Goal: Use online tool/utility: Utilize a website feature to perform a specific function

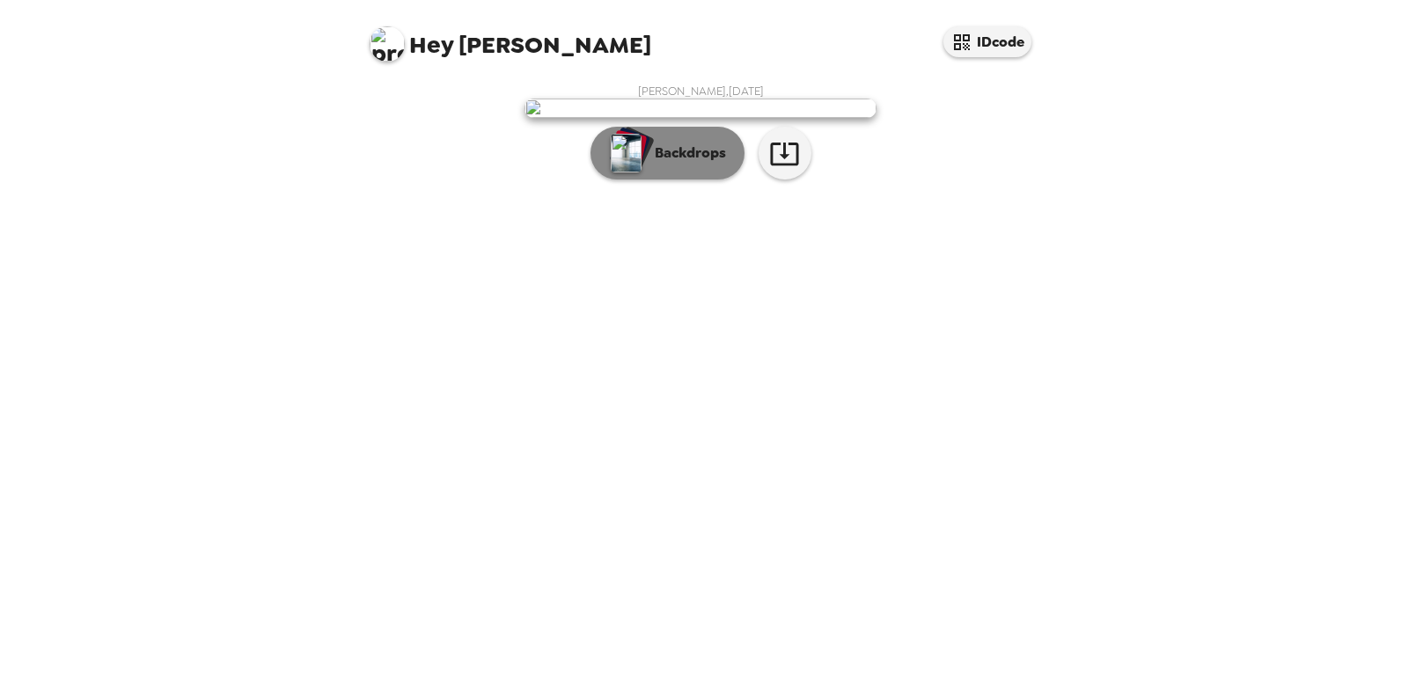
click at [660, 180] on button "Backdrops" at bounding box center [667, 153] width 154 height 53
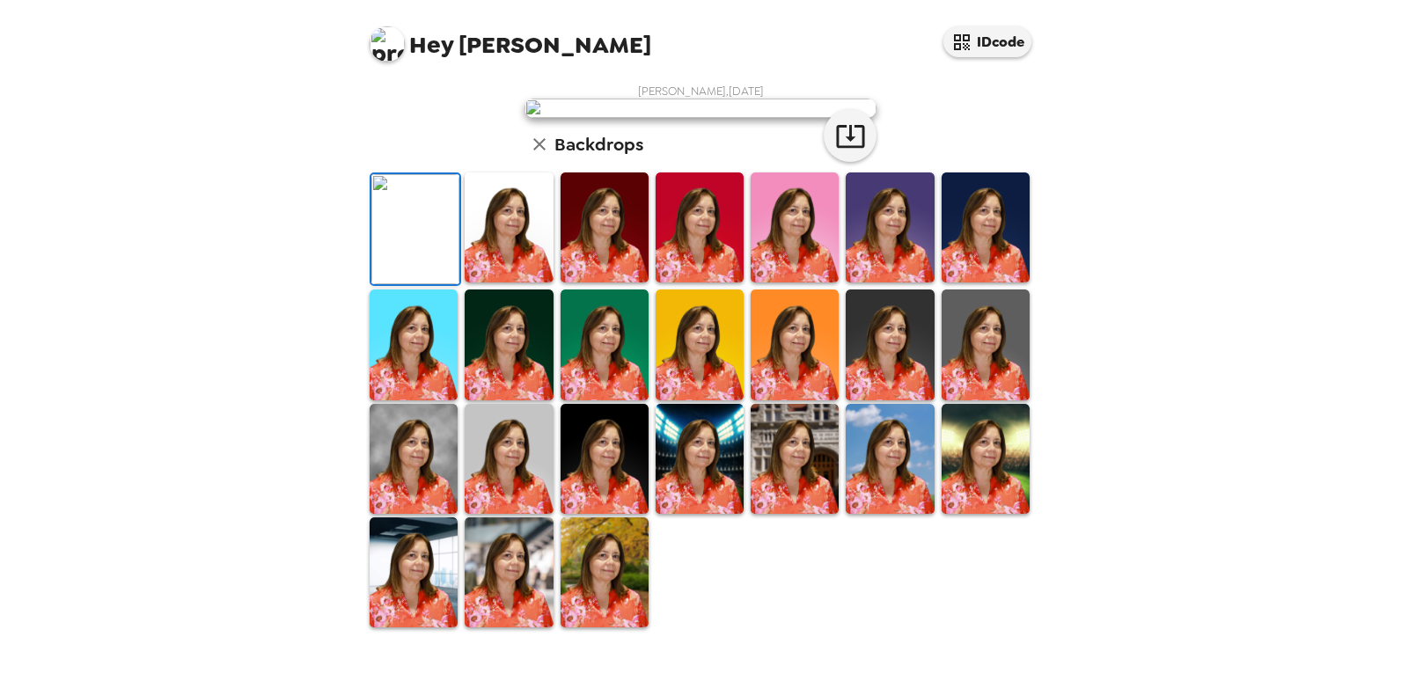
scroll to position [391, 0]
click at [965, 356] on img at bounding box center [986, 345] width 88 height 110
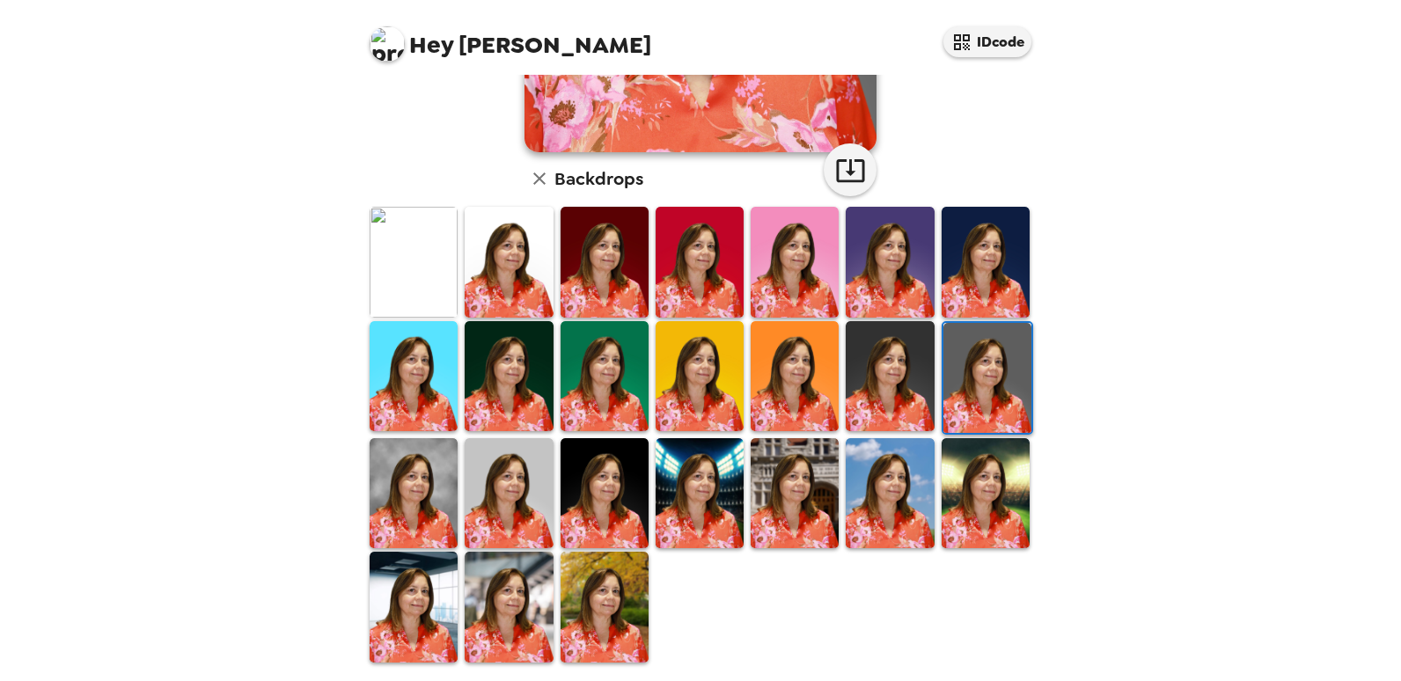
drag, startPoint x: 620, startPoint y: 279, endPoint x: 624, endPoint y: 289, distance: 10.3
click at [620, 281] on img at bounding box center [605, 262] width 88 height 110
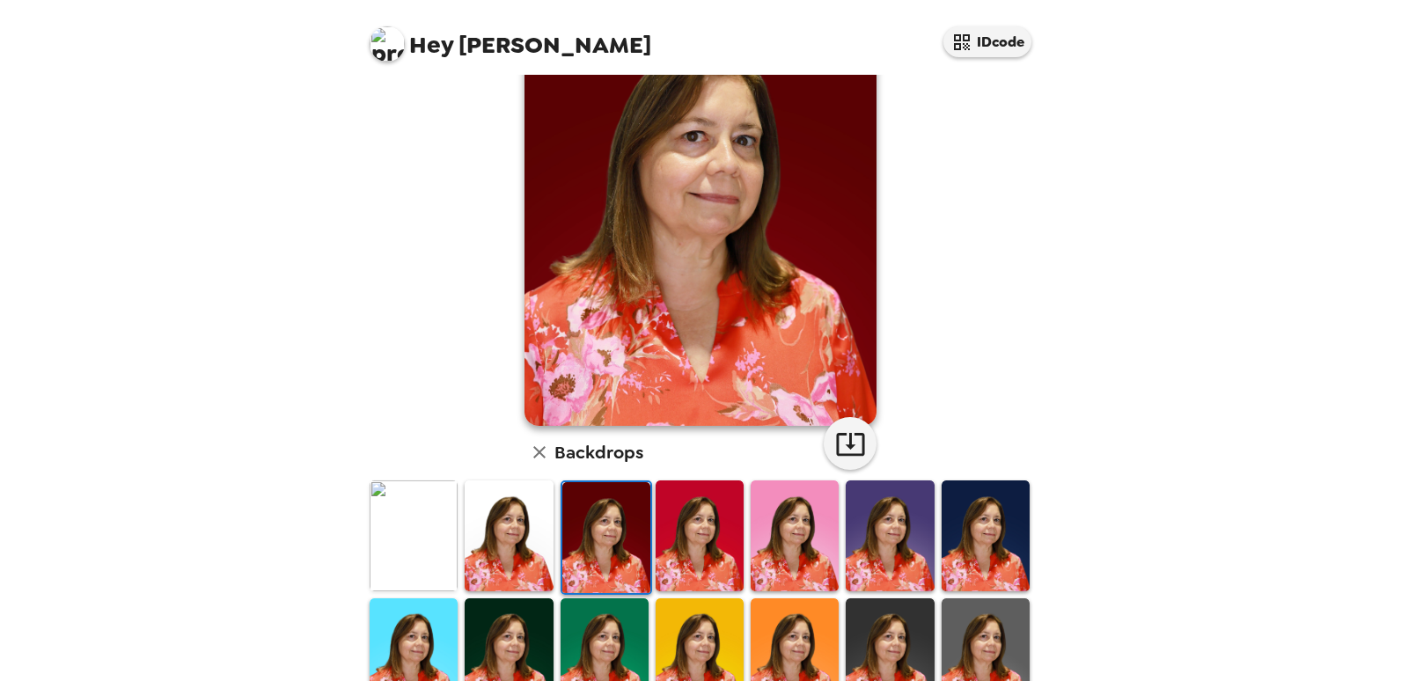
scroll to position [264, 0]
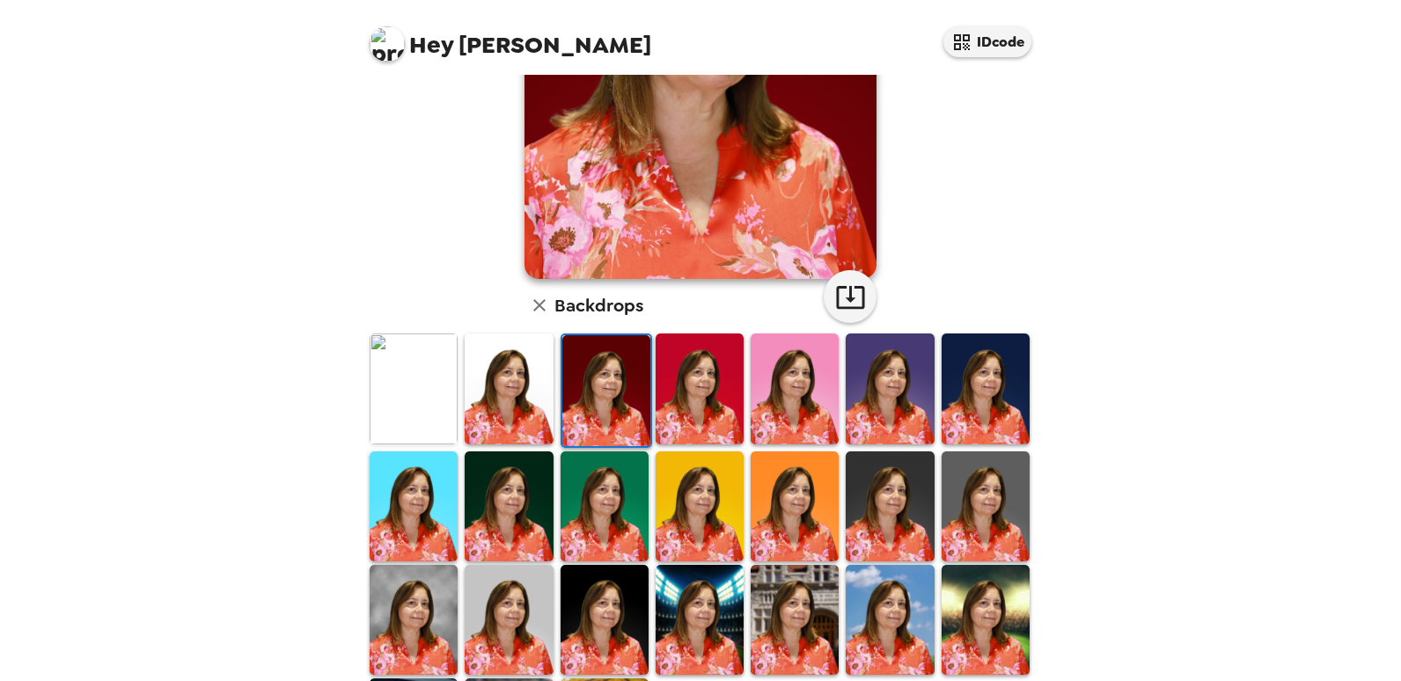
click at [419, 389] on img at bounding box center [414, 389] width 88 height 110
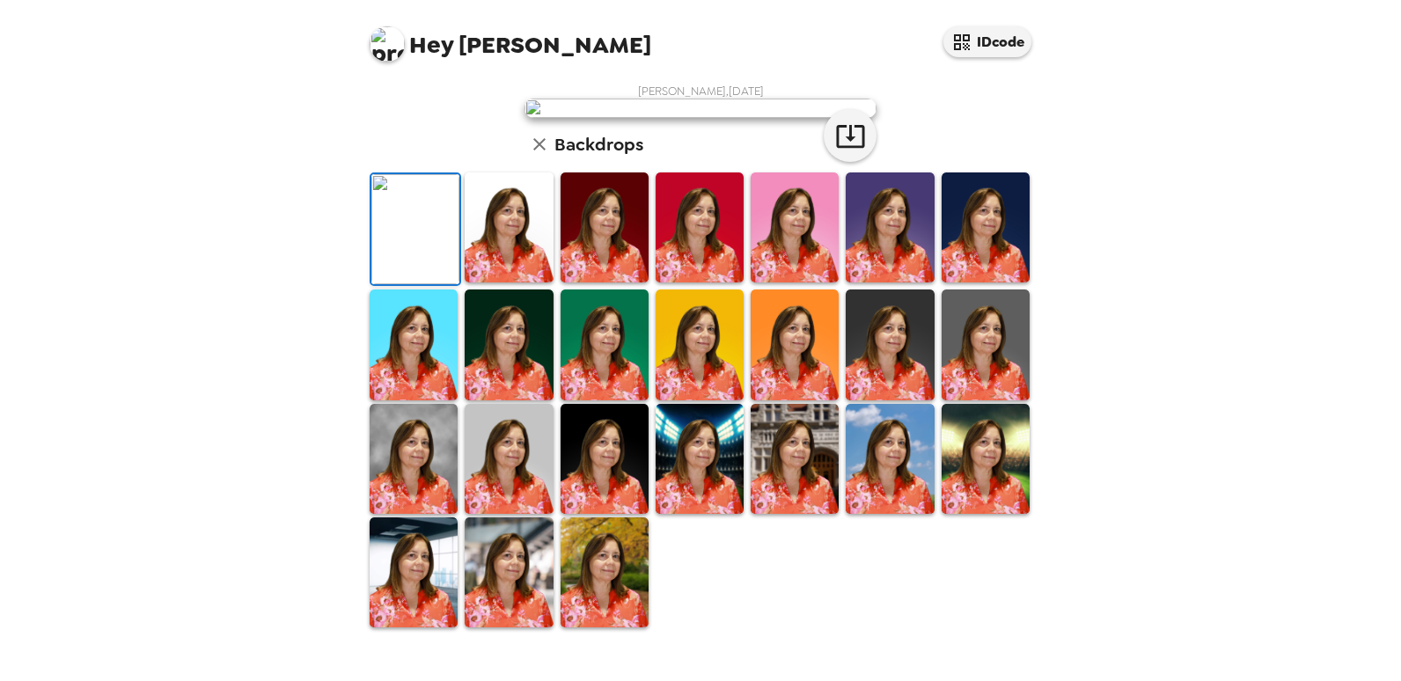
scroll to position [0, 0]
click at [518, 282] on img at bounding box center [509, 227] width 88 height 110
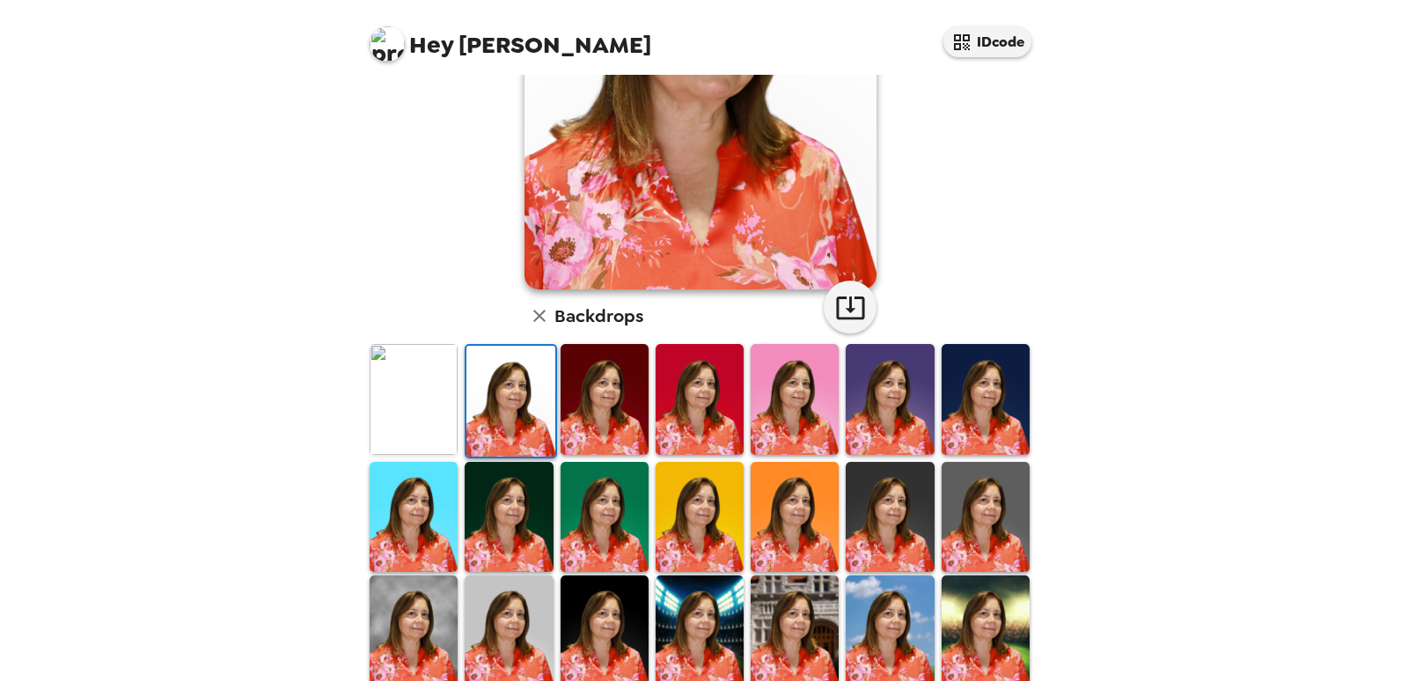
scroll to position [264, 0]
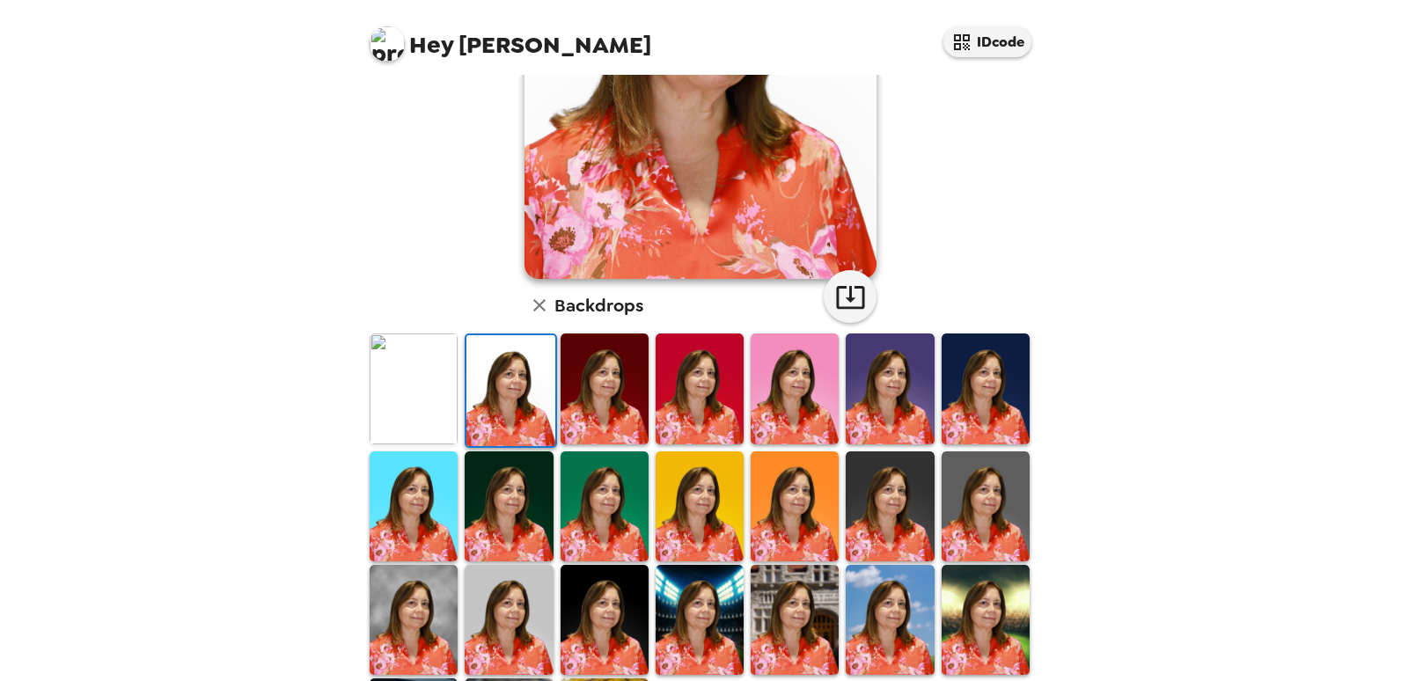
click at [596, 483] on img at bounding box center [605, 506] width 88 height 110
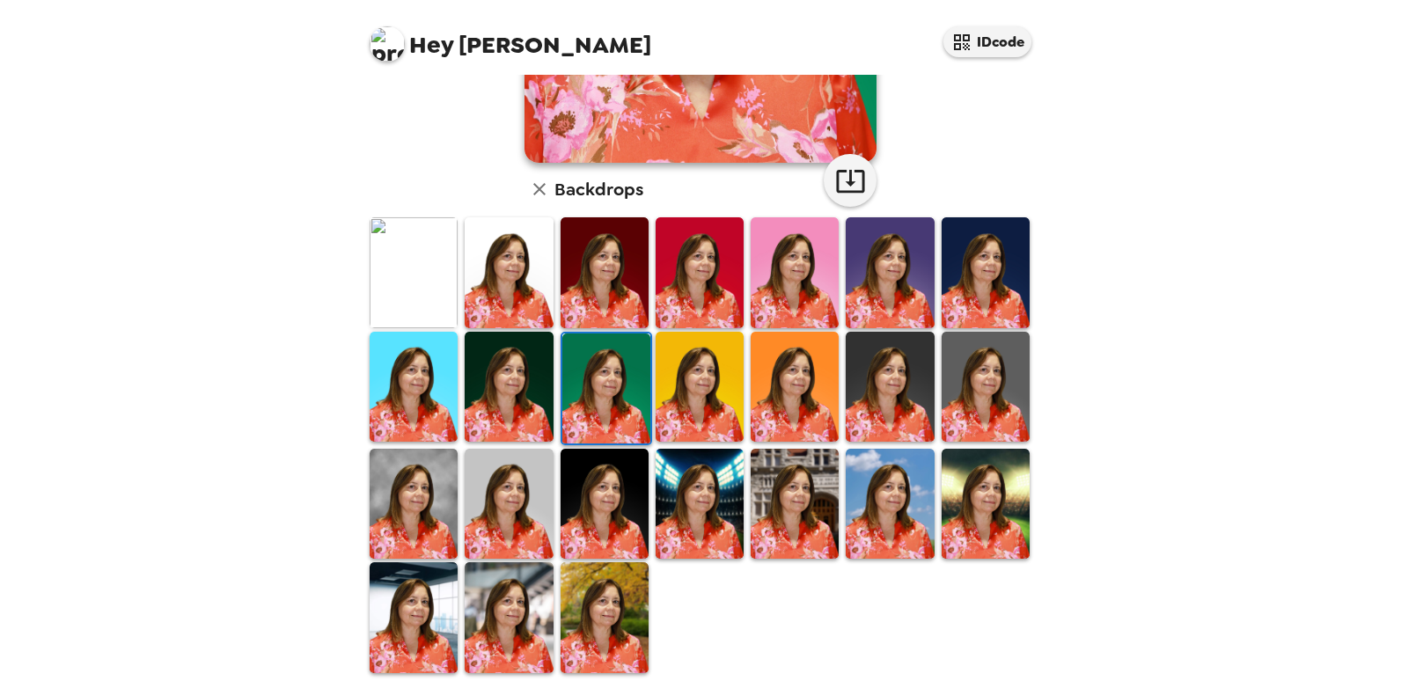
scroll to position [391, 0]
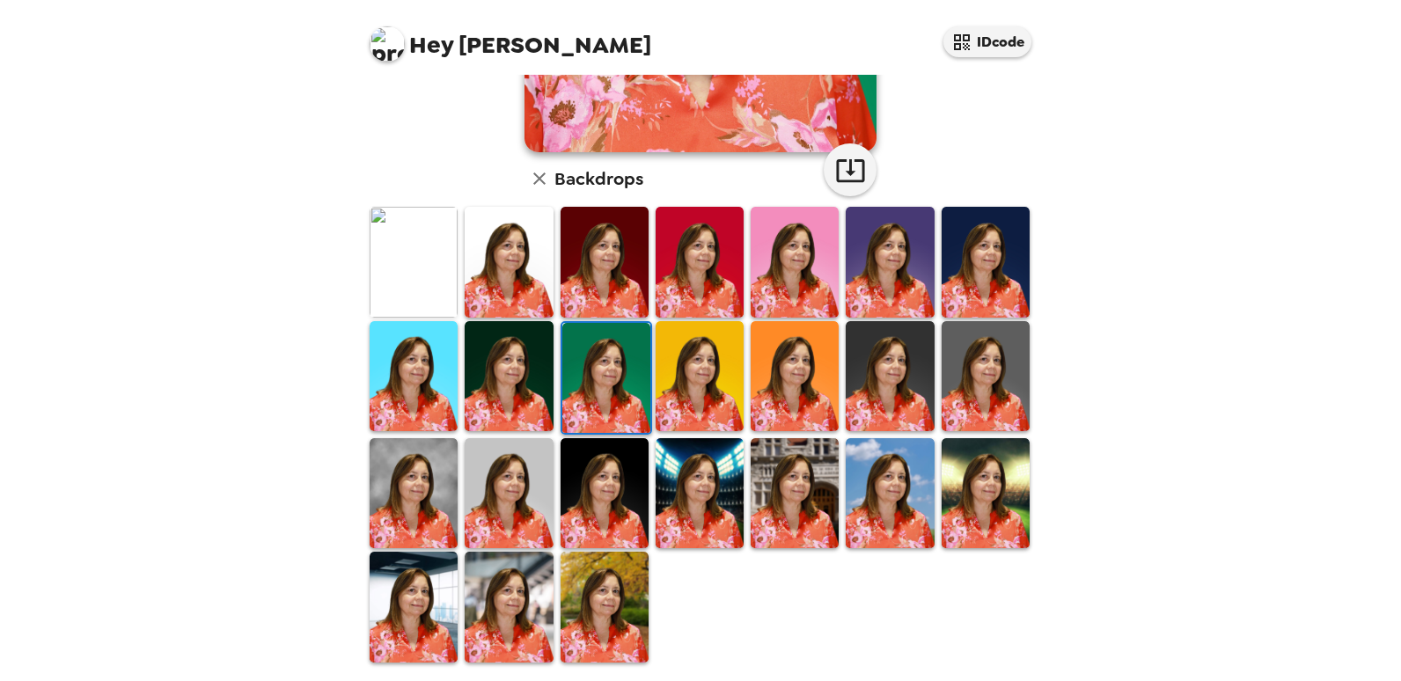
click at [992, 249] on img at bounding box center [986, 262] width 88 height 110
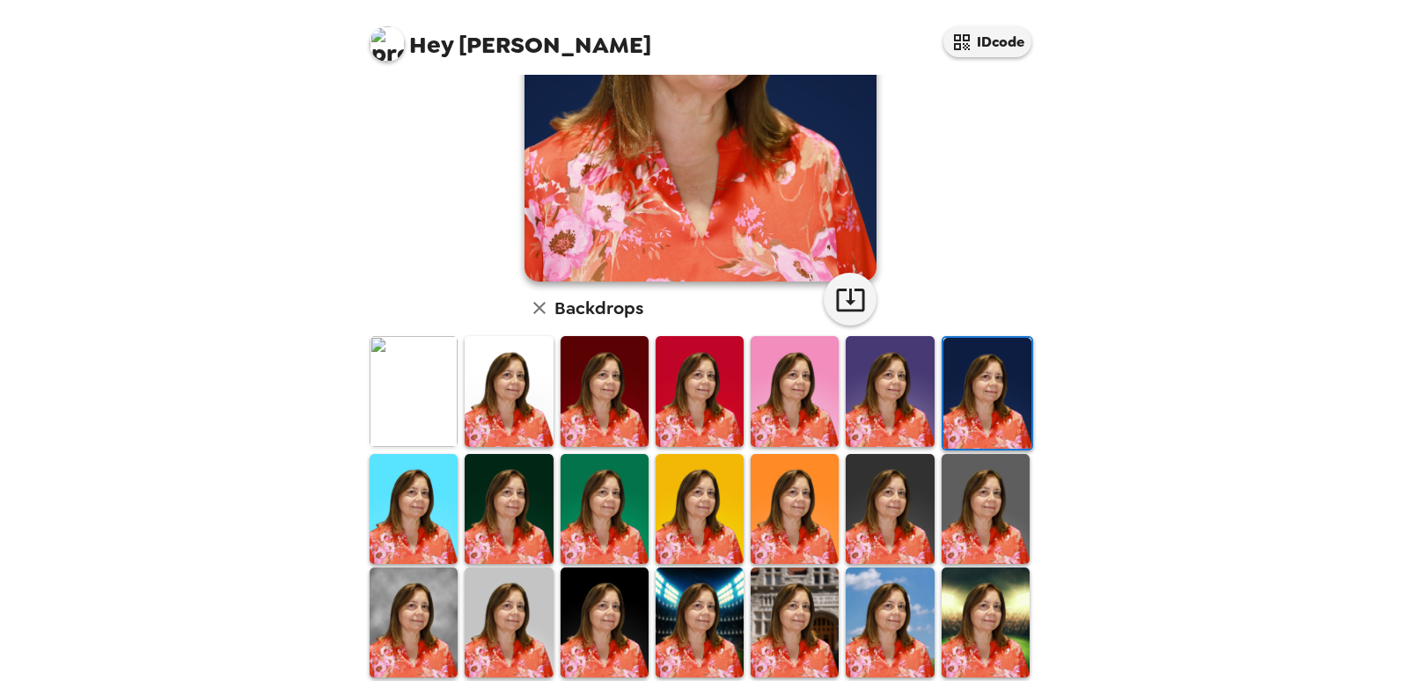
scroll to position [264, 0]
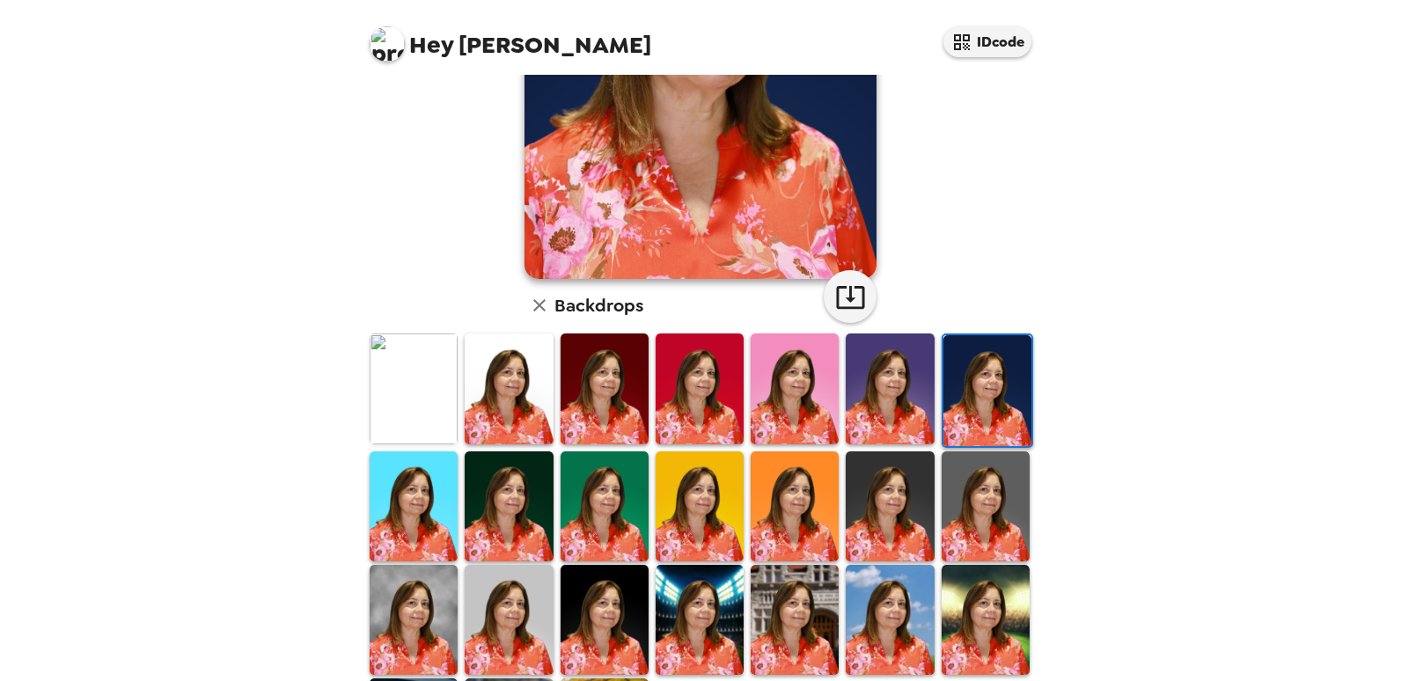
click at [991, 485] on img at bounding box center [986, 506] width 88 height 110
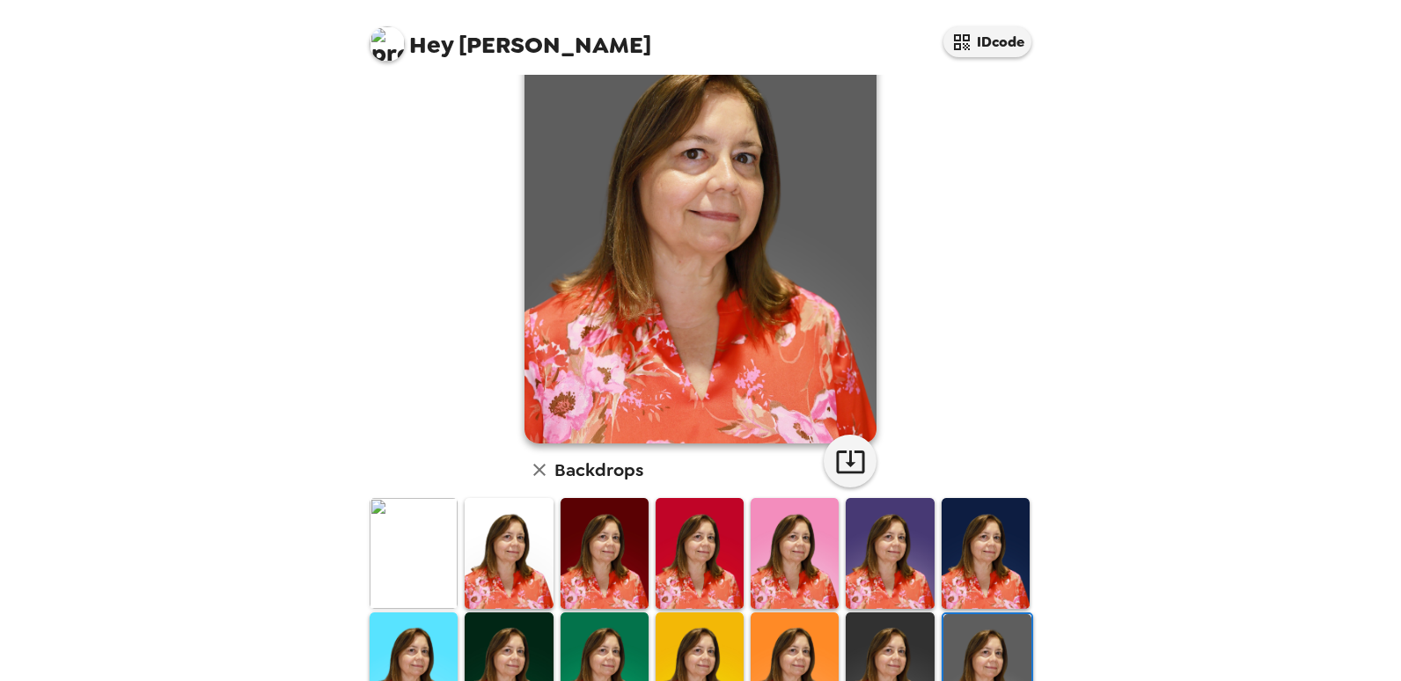
scroll to position [0, 0]
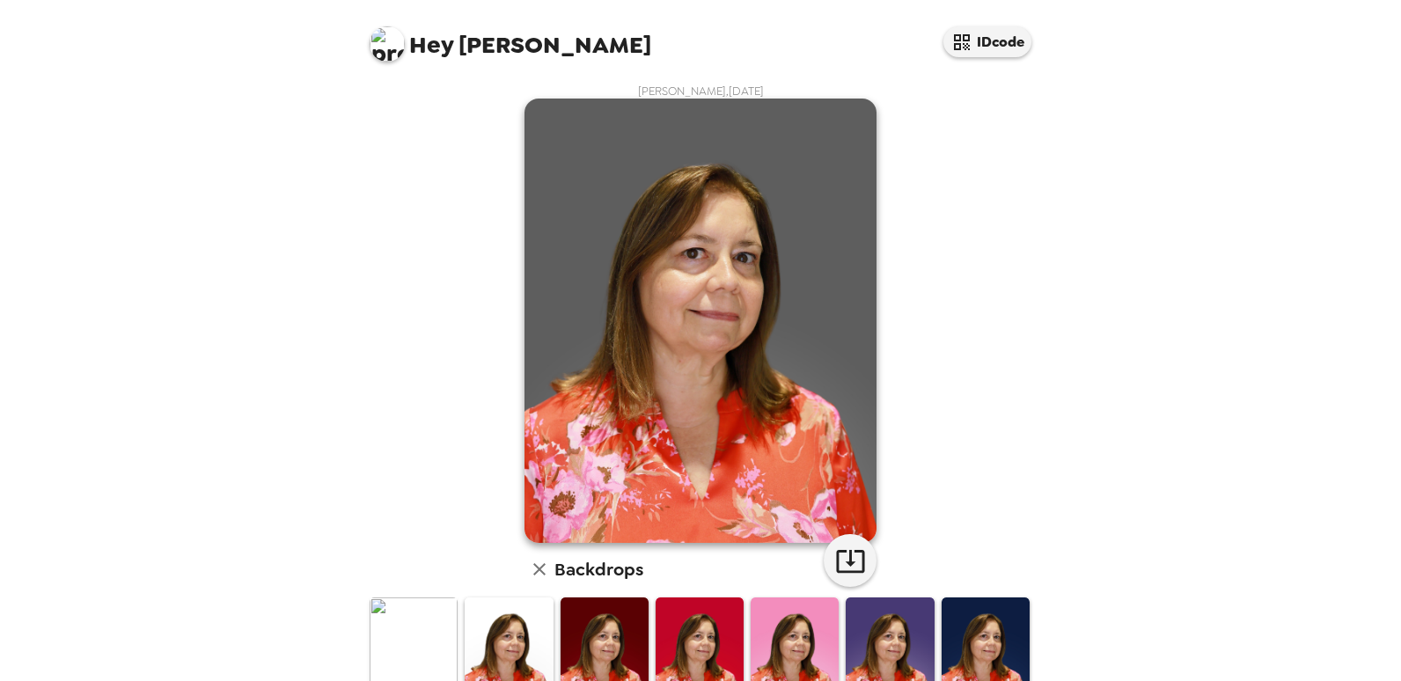
click at [414, 642] on img at bounding box center [414, 653] width 88 height 110
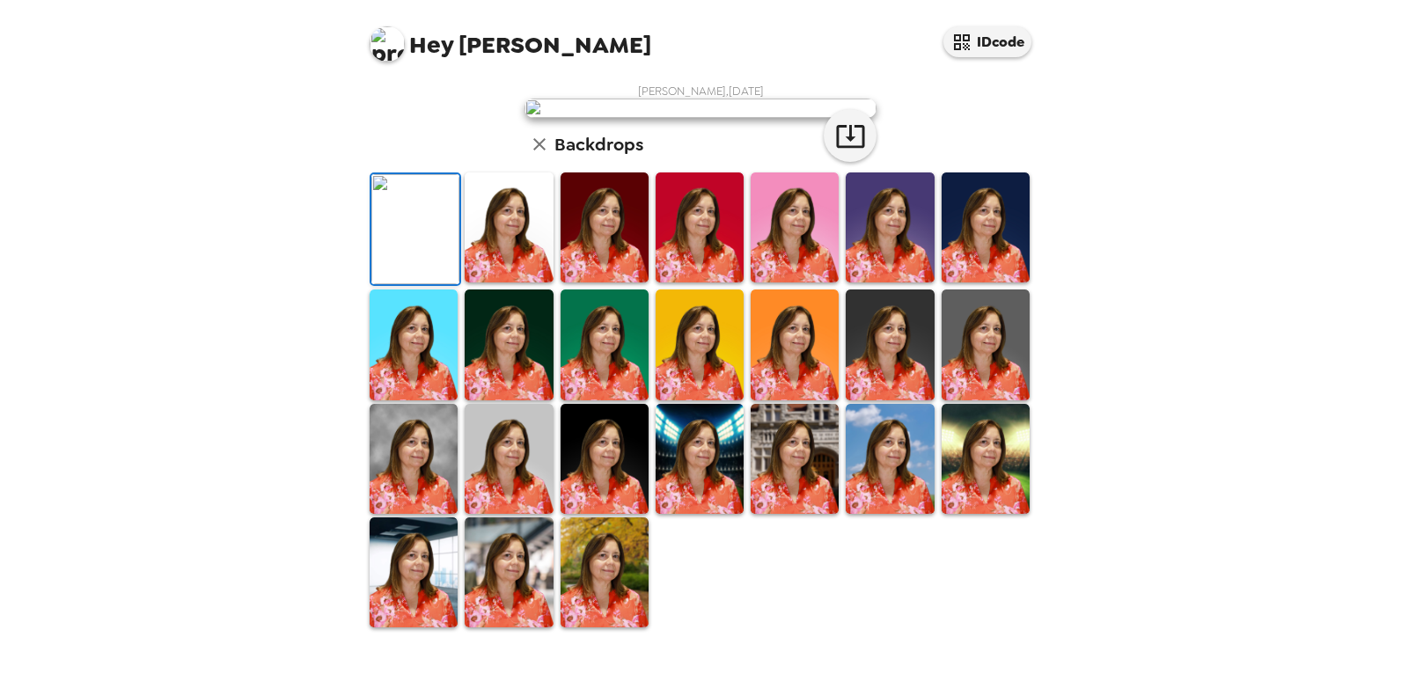
click at [523, 282] on img at bounding box center [509, 227] width 88 height 110
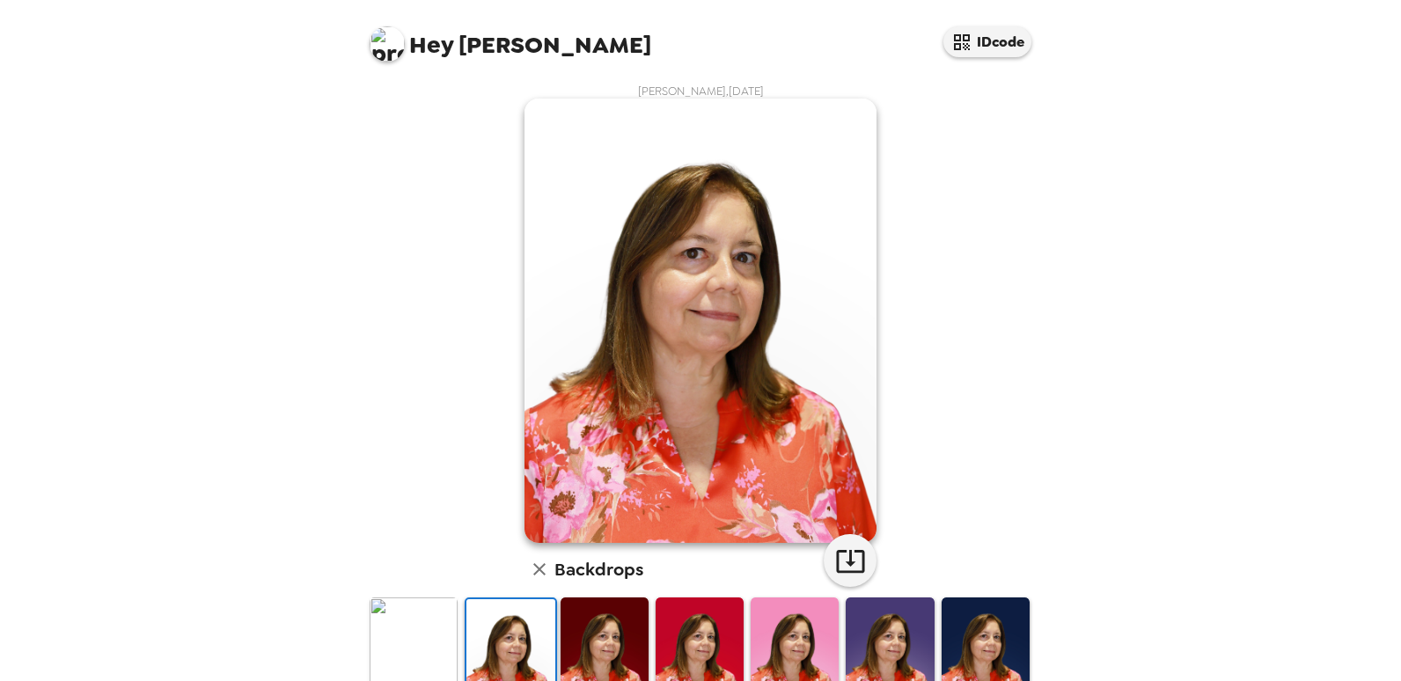
click at [447, 630] on img at bounding box center [414, 653] width 88 height 110
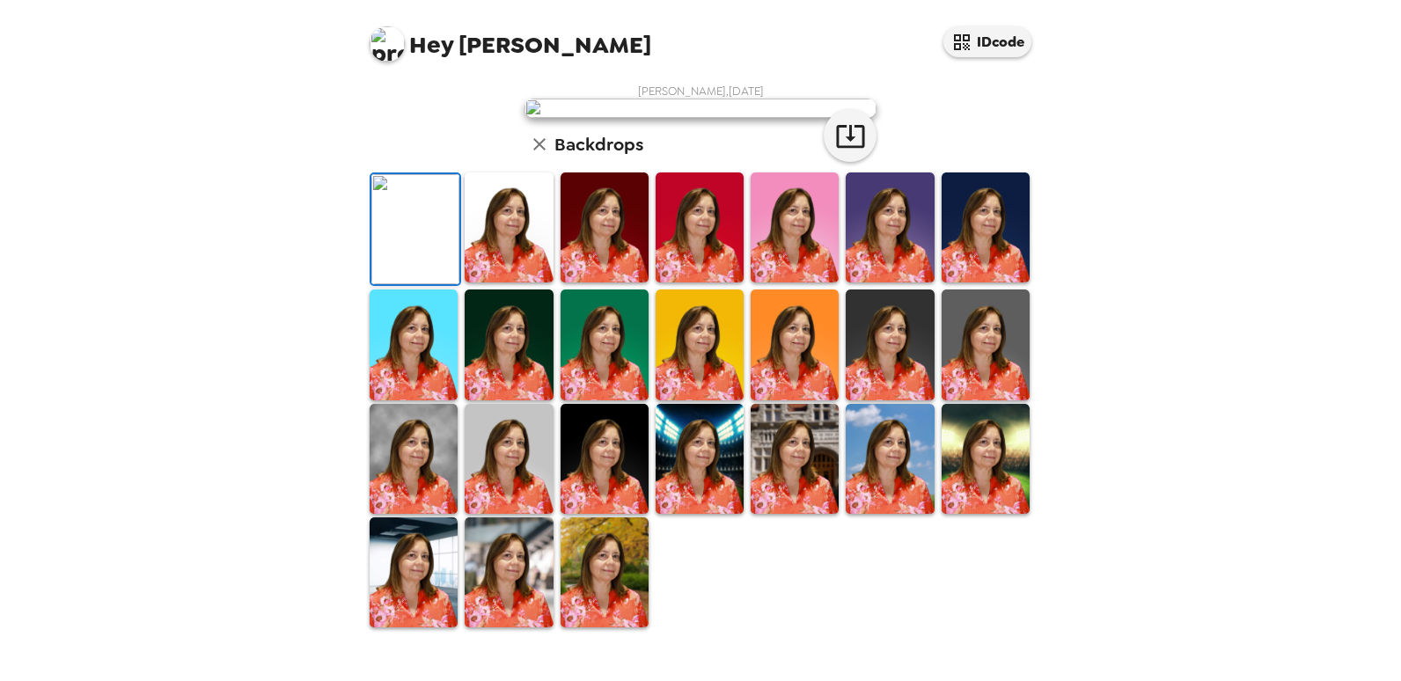
click at [536, 282] on img at bounding box center [509, 227] width 88 height 110
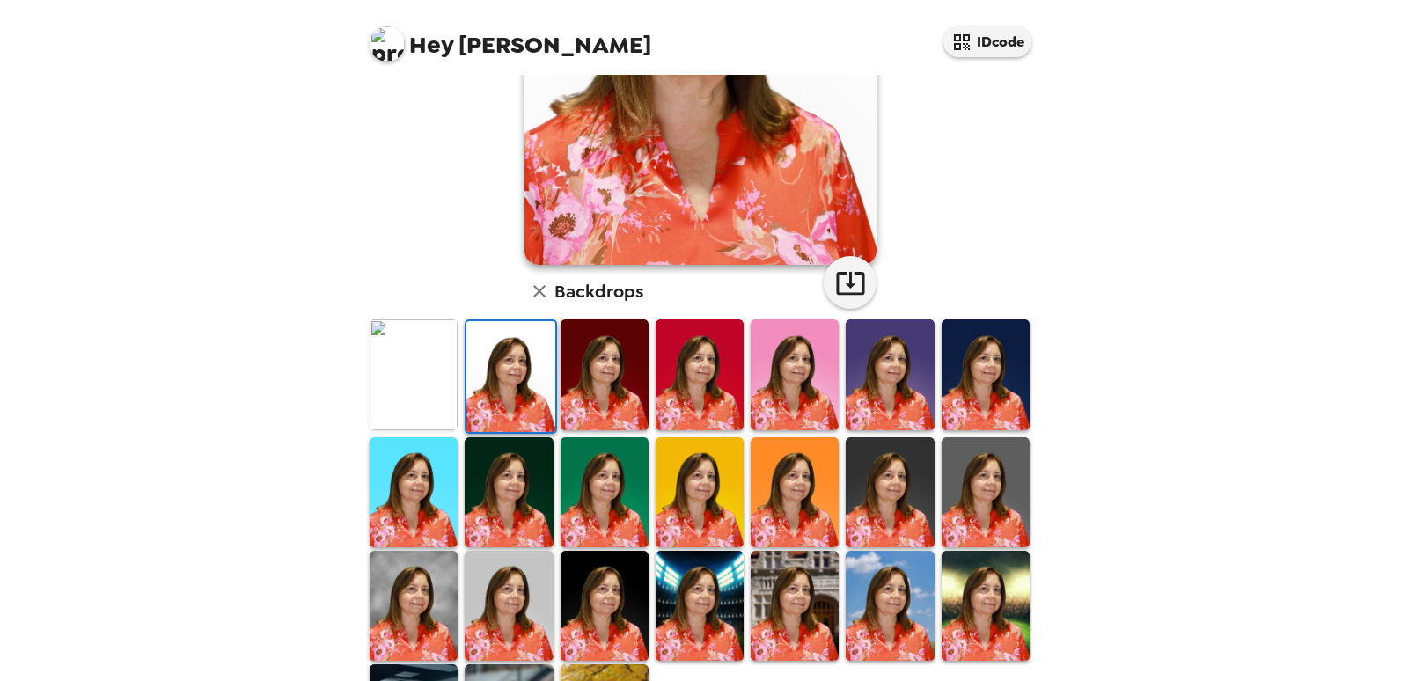
scroll to position [352, 0]
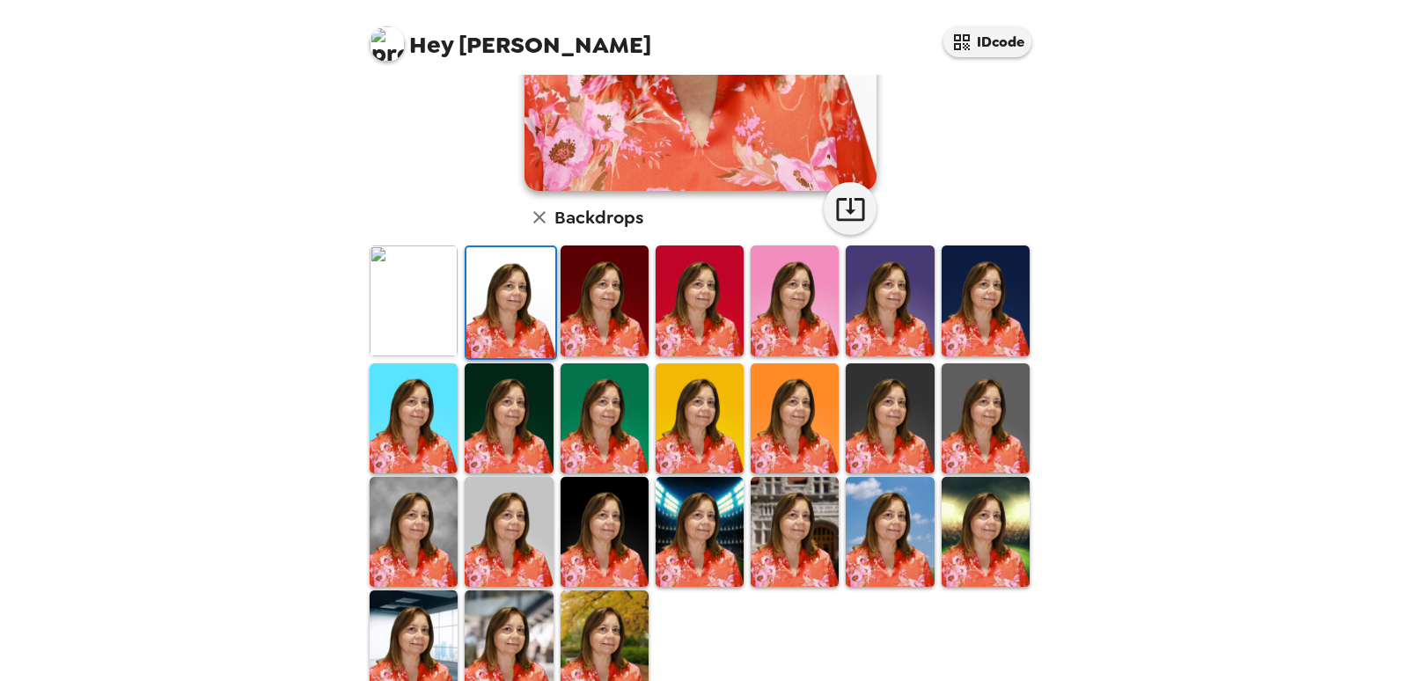
click at [531, 498] on img at bounding box center [509, 532] width 88 height 110
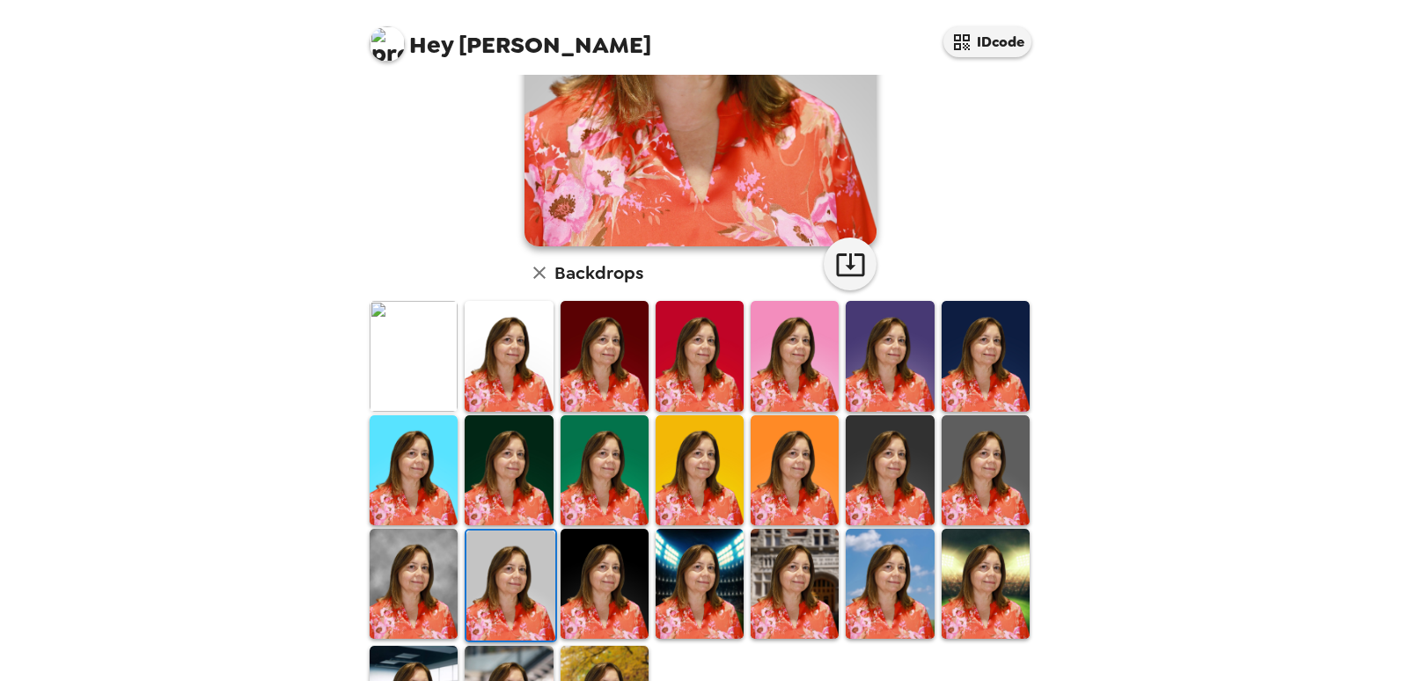
scroll to position [352, 0]
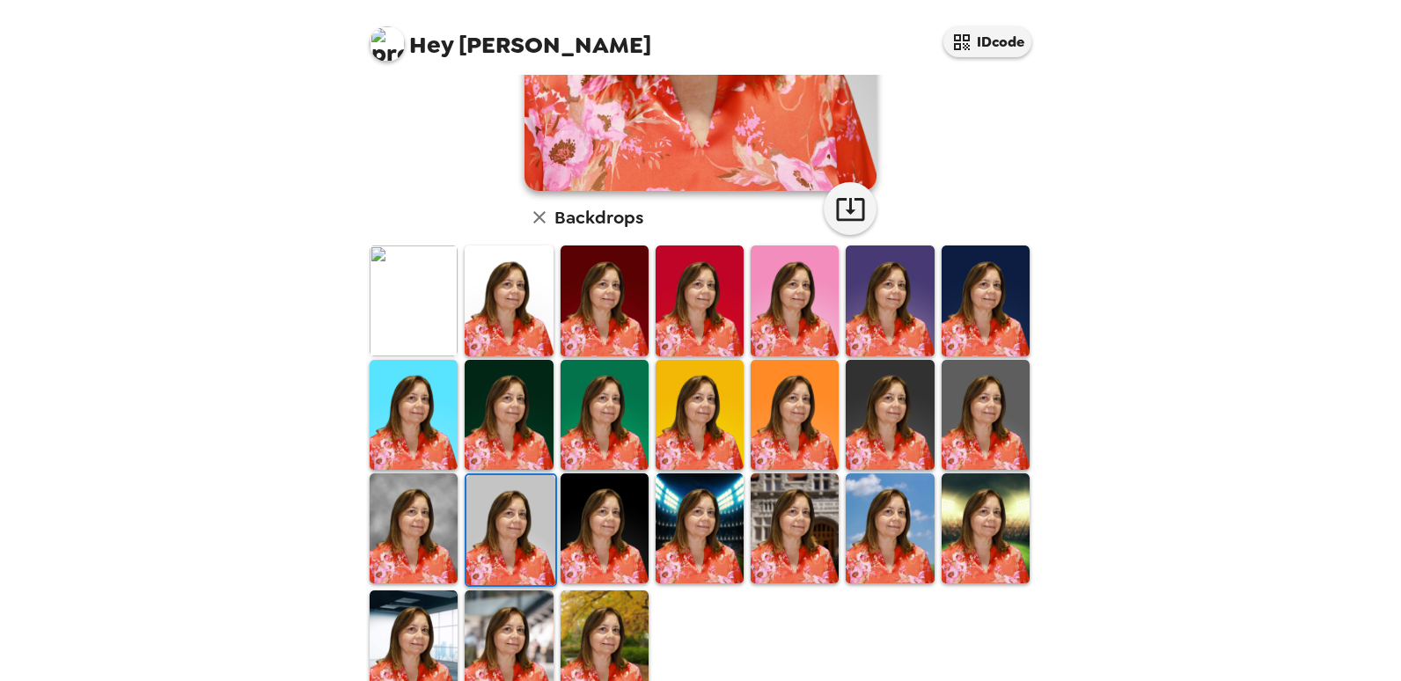
click at [620, 539] on img at bounding box center [605, 528] width 88 height 110
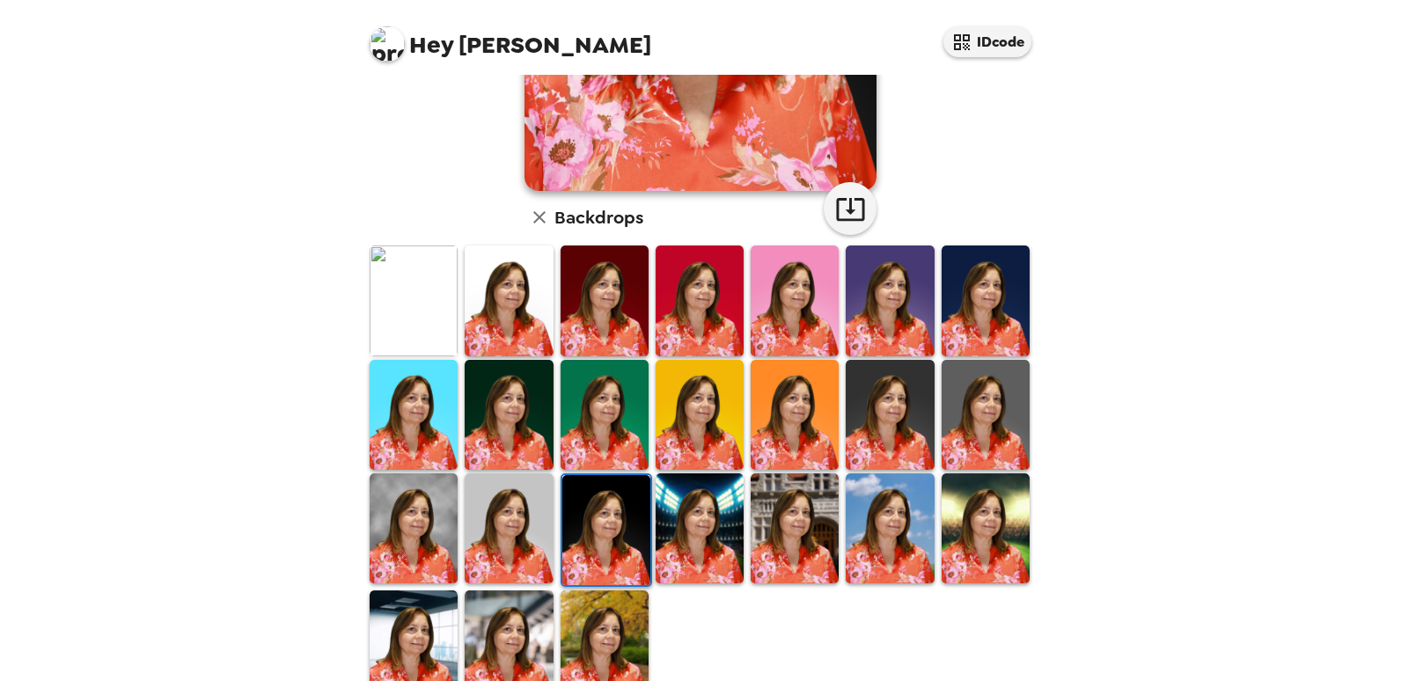
click at [789, 517] on img at bounding box center [795, 528] width 88 height 110
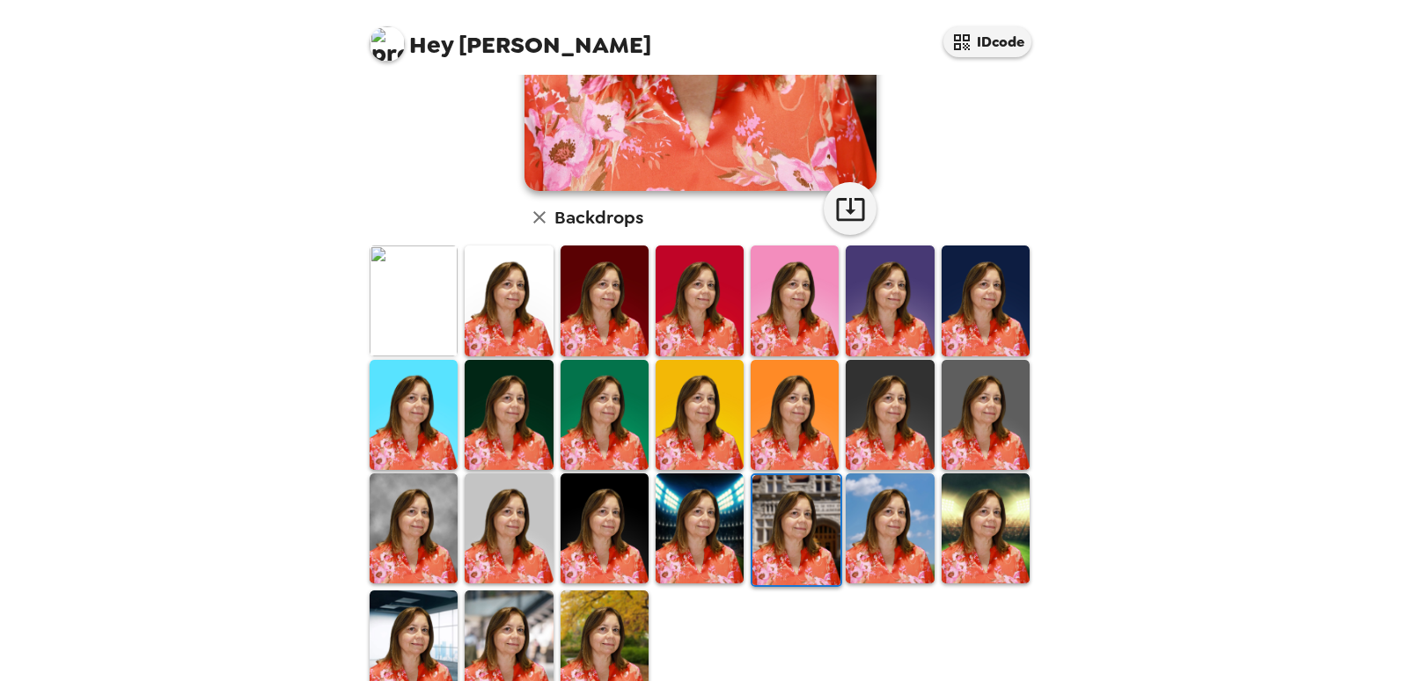
click at [871, 526] on img at bounding box center [890, 528] width 88 height 110
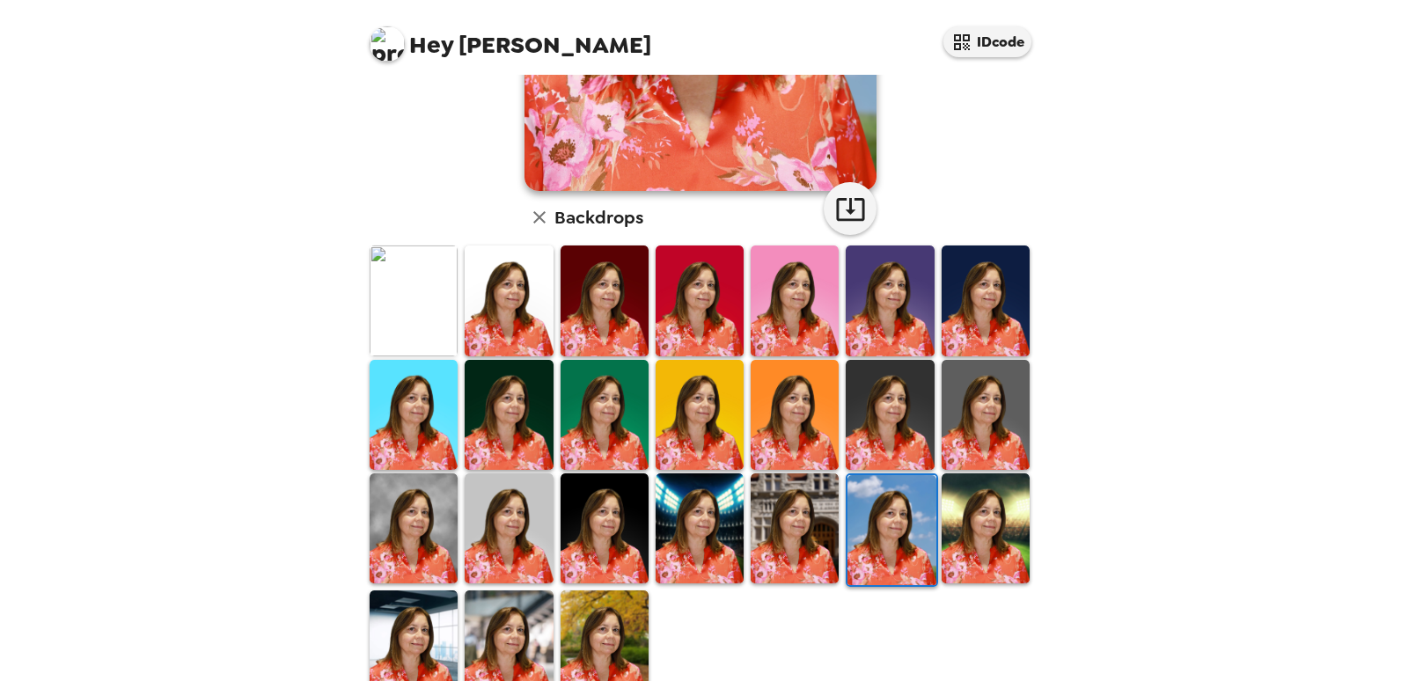
click at [967, 421] on img at bounding box center [986, 415] width 88 height 110
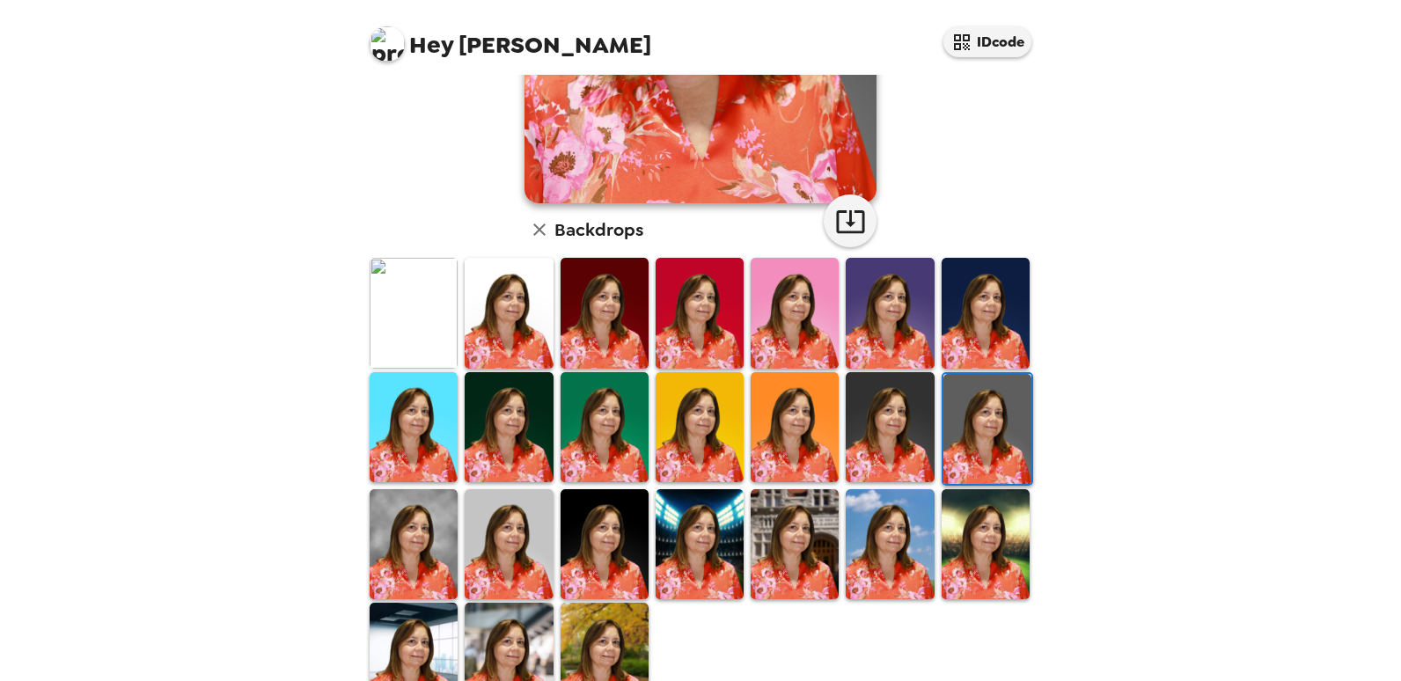
scroll to position [391, 0]
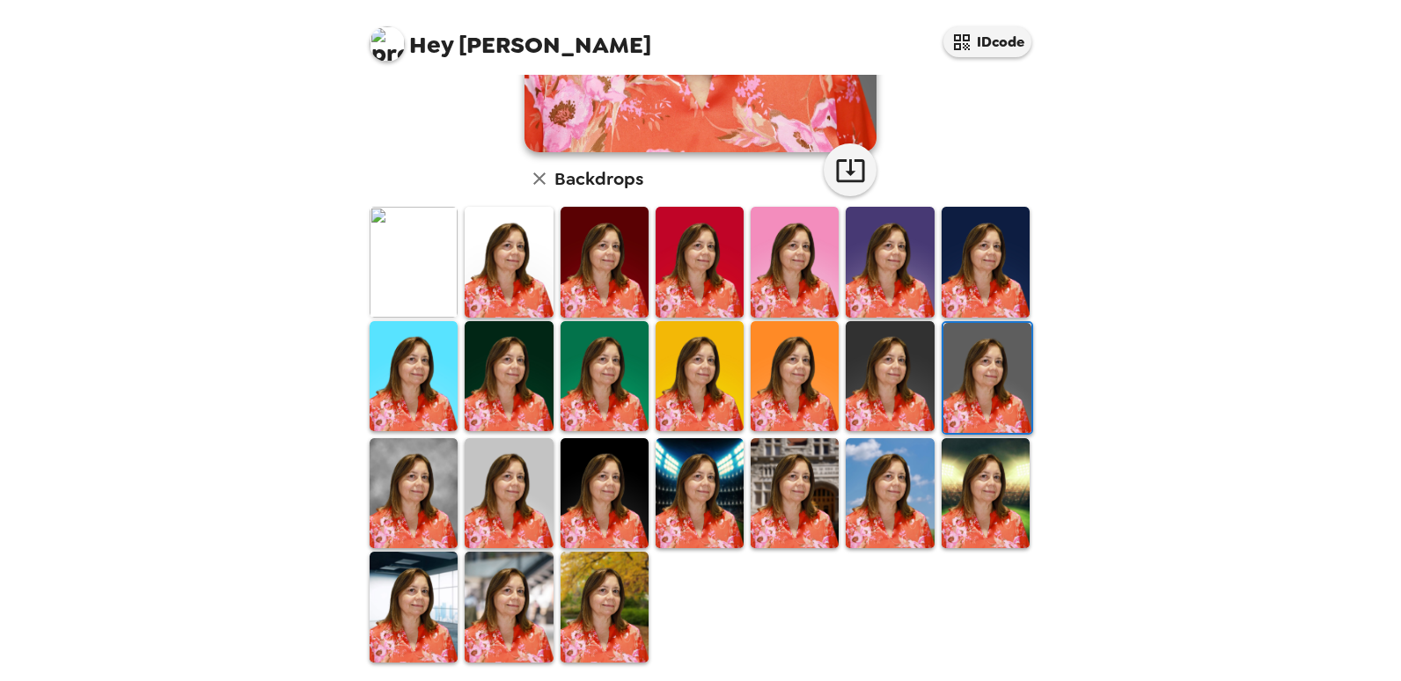
click at [804, 346] on img at bounding box center [795, 376] width 88 height 110
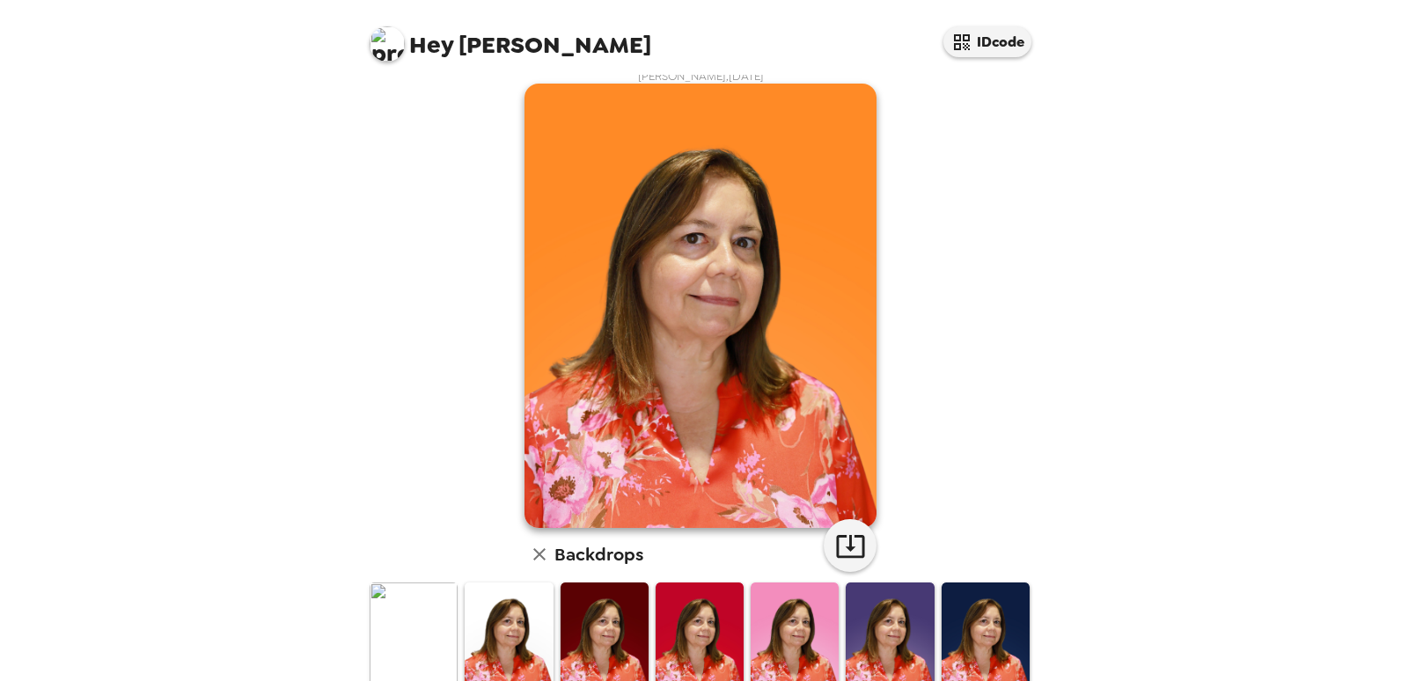
scroll to position [0, 0]
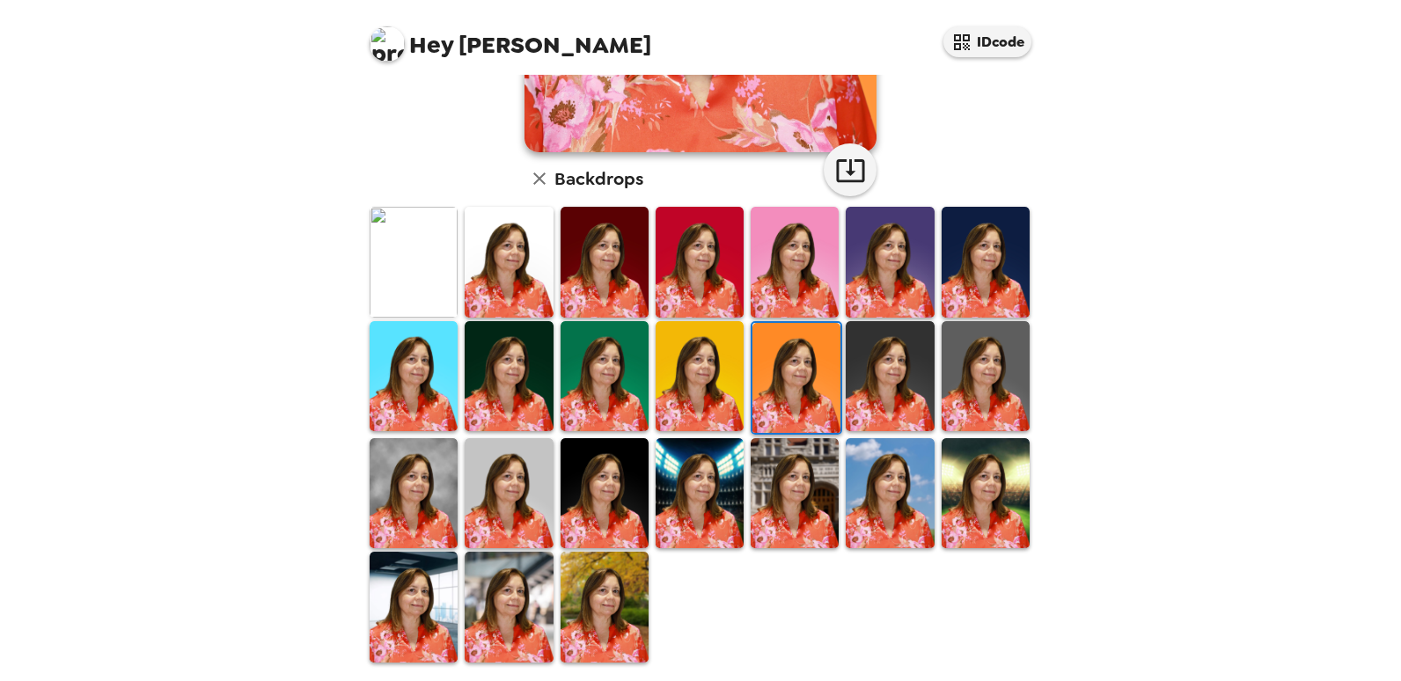
click at [975, 354] on img at bounding box center [986, 376] width 88 height 110
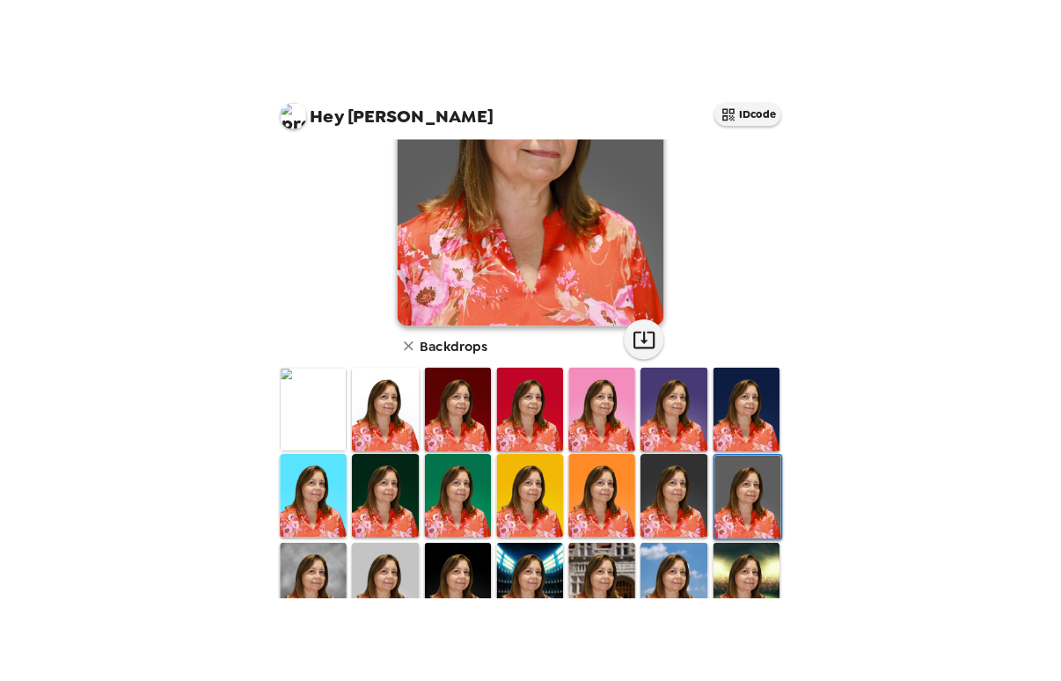
scroll to position [88, 0]
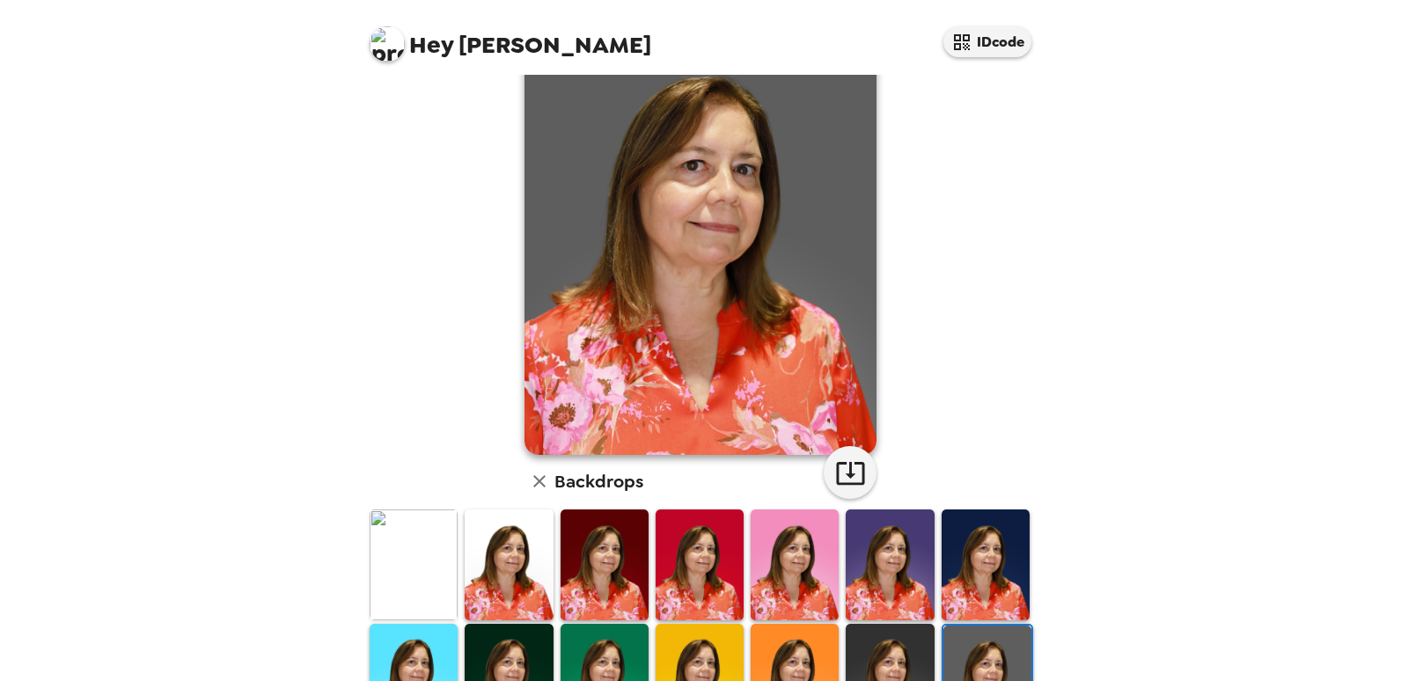
click at [434, 546] on img at bounding box center [414, 565] width 88 height 110
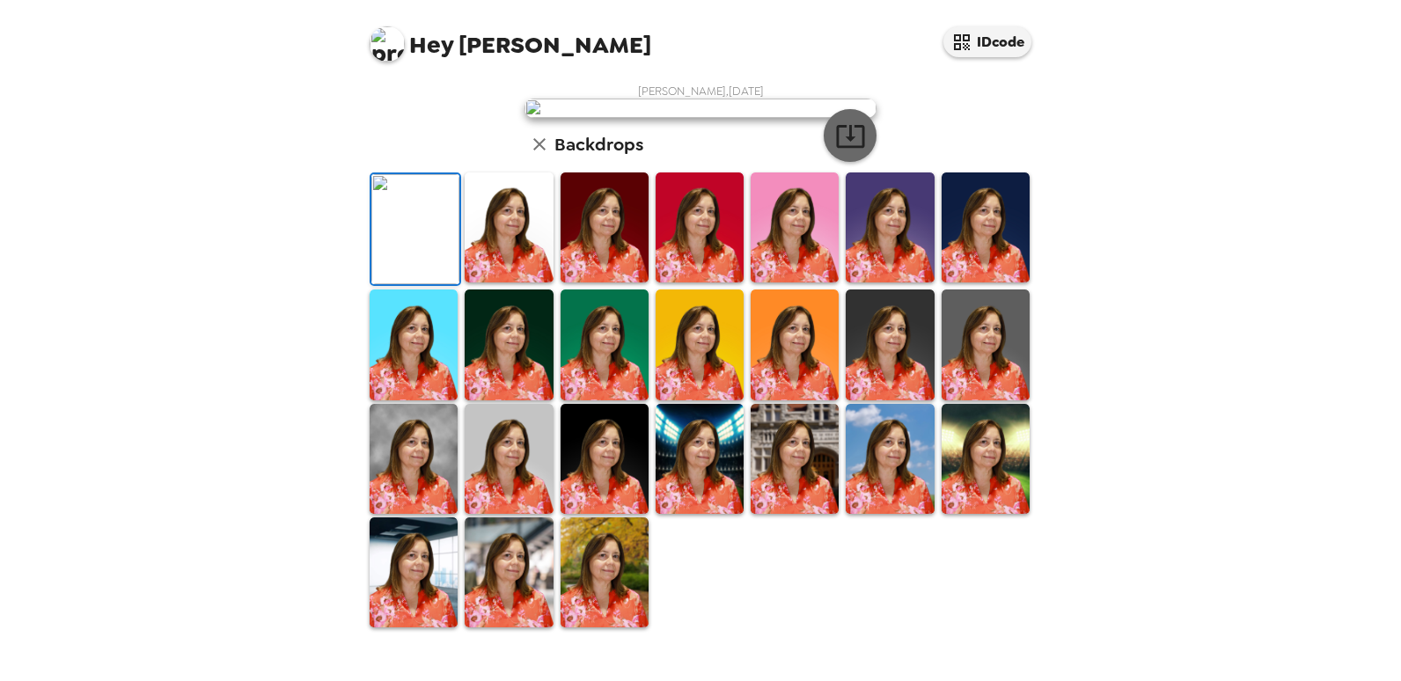
click at [841, 148] on icon "button" at bounding box center [850, 136] width 28 height 23
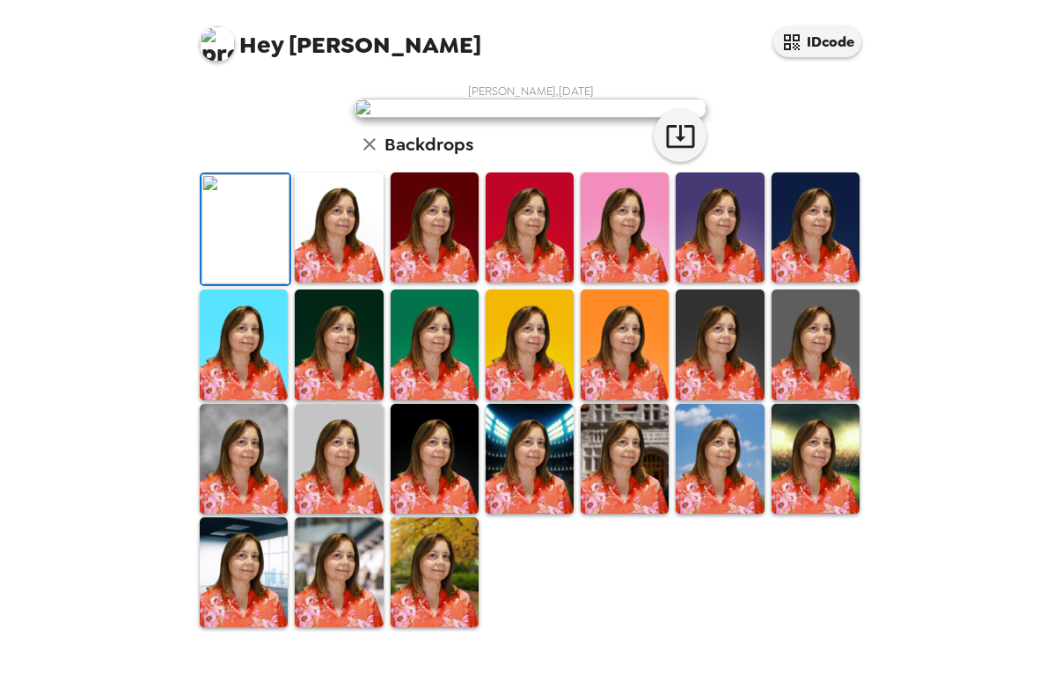
scroll to position [264, 0]
click at [808, 400] on img at bounding box center [816, 345] width 88 height 110
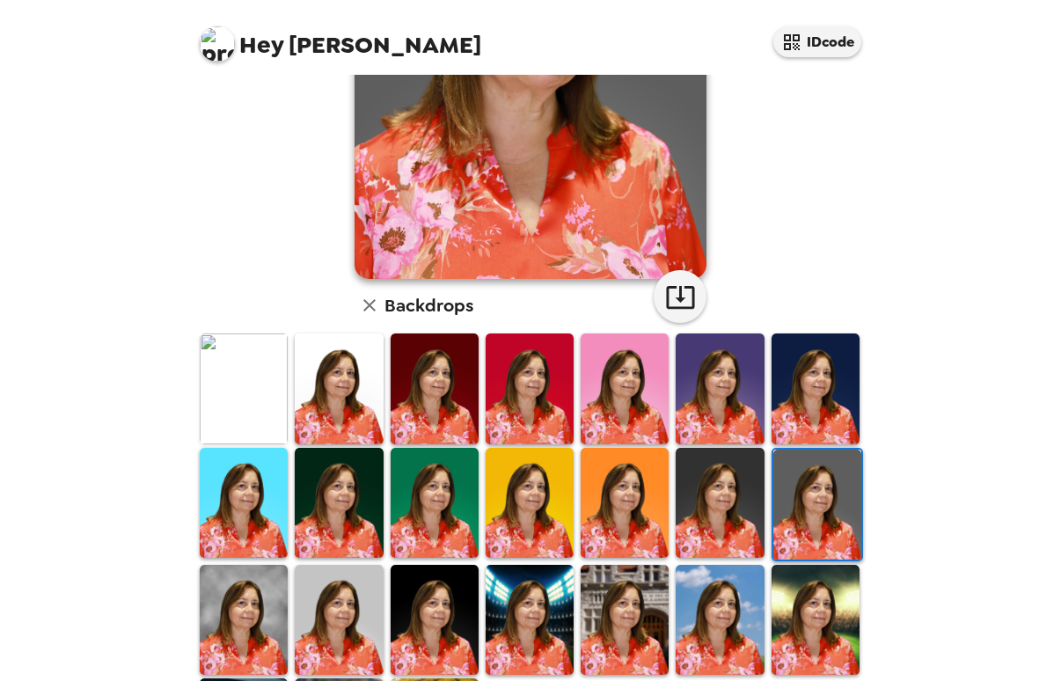
click at [404, 390] on img at bounding box center [435, 389] width 88 height 110
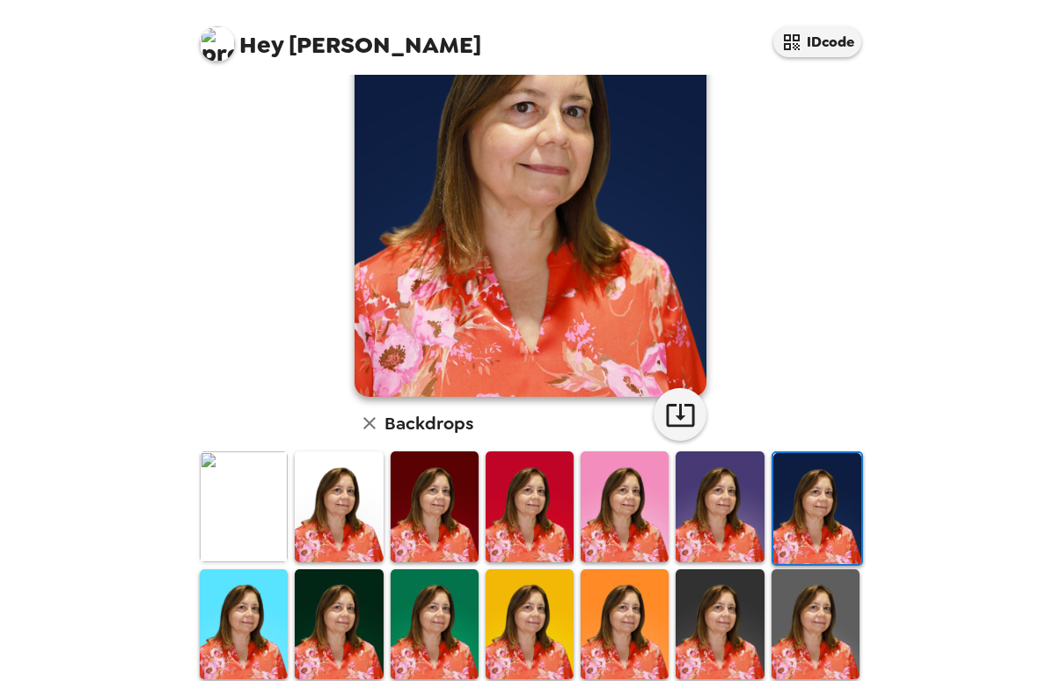
scroll to position [176, 0]
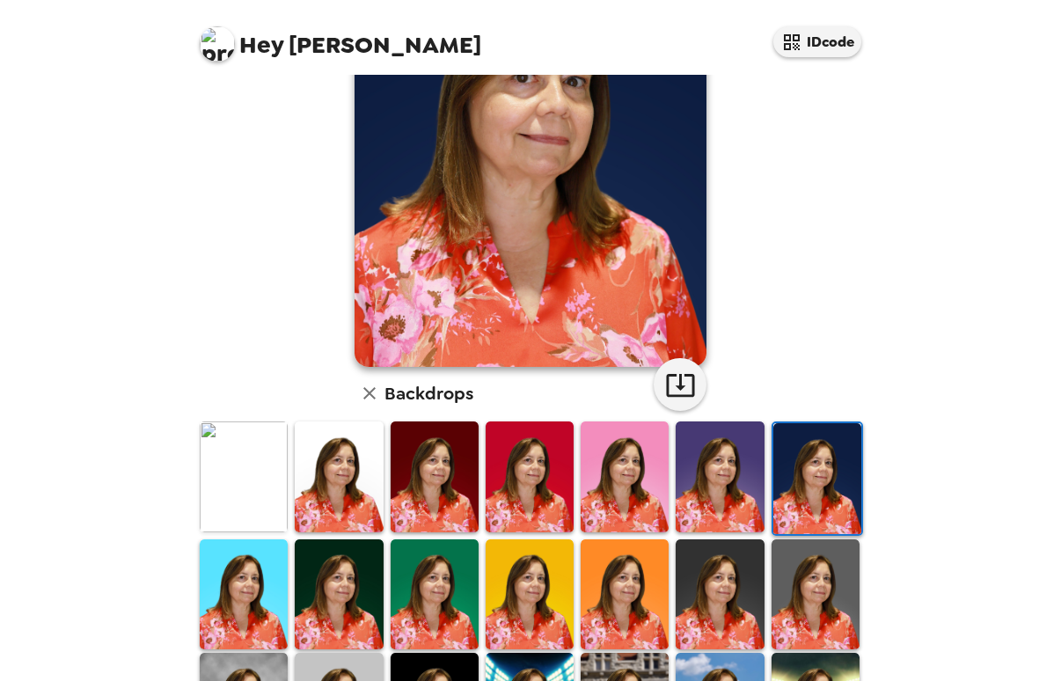
click at [725, 451] on img at bounding box center [720, 477] width 88 height 110
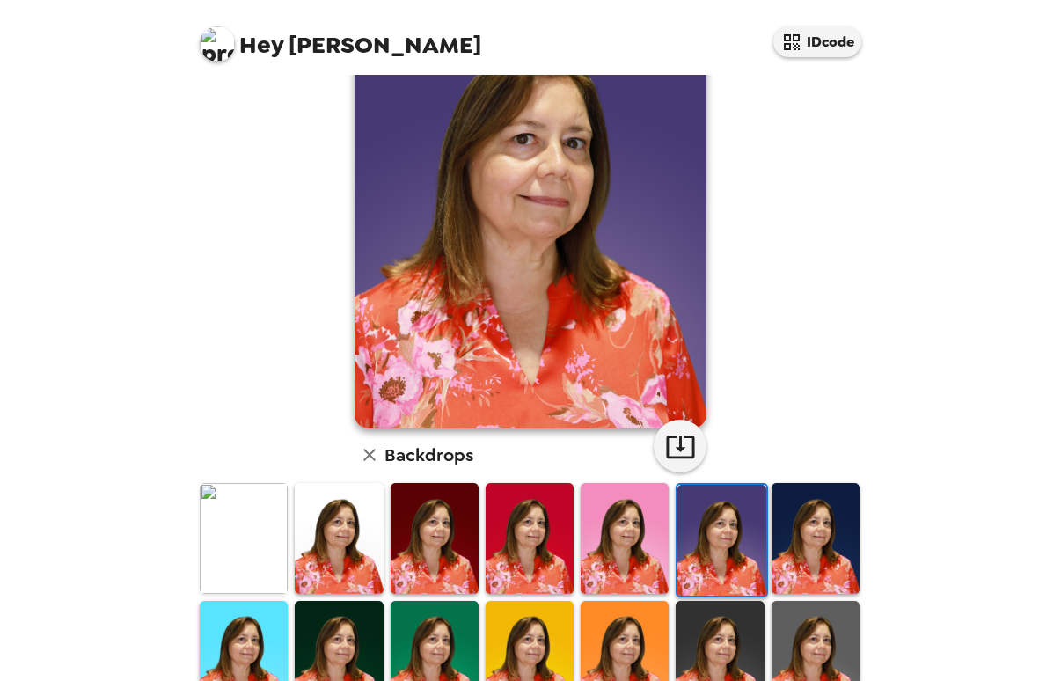
scroll to position [0, 0]
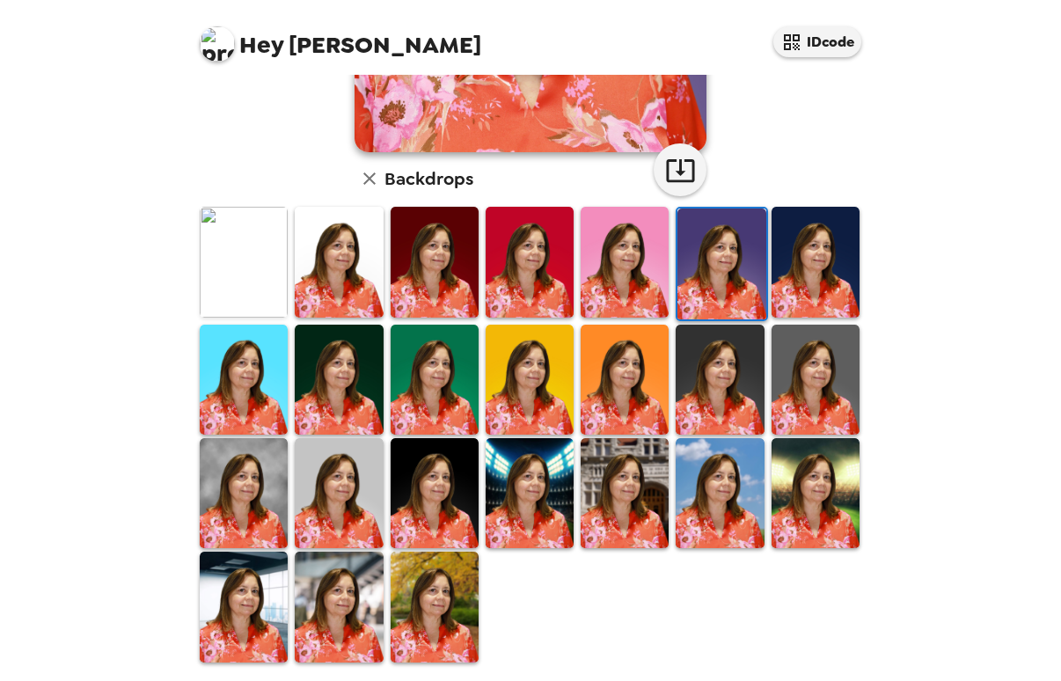
click at [792, 404] on img at bounding box center [816, 380] width 88 height 110
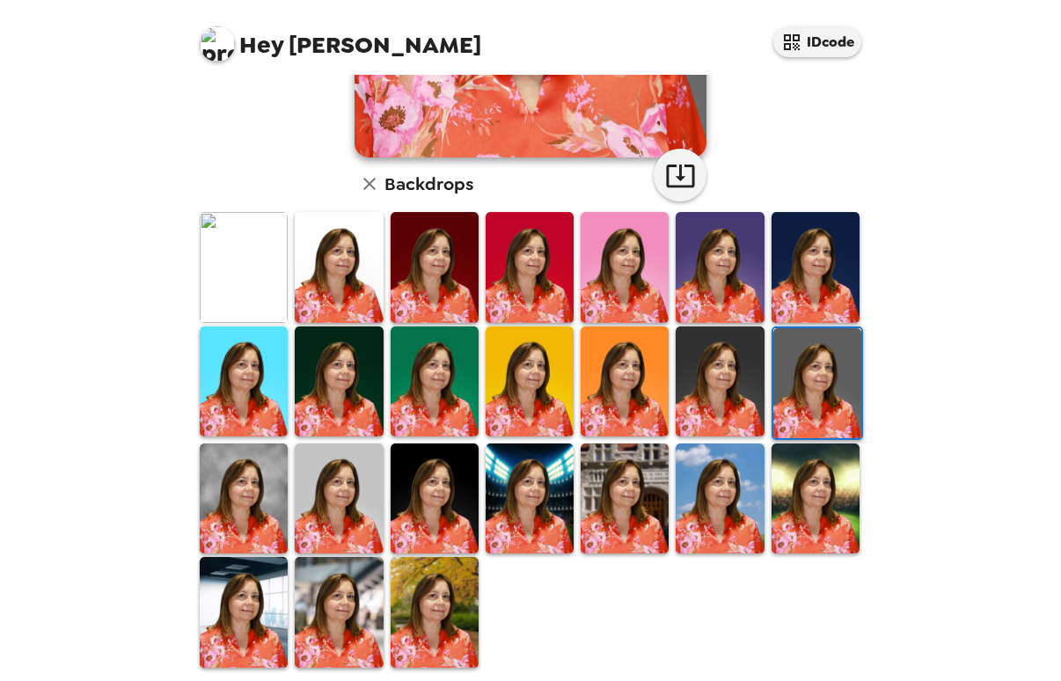
scroll to position [391, 0]
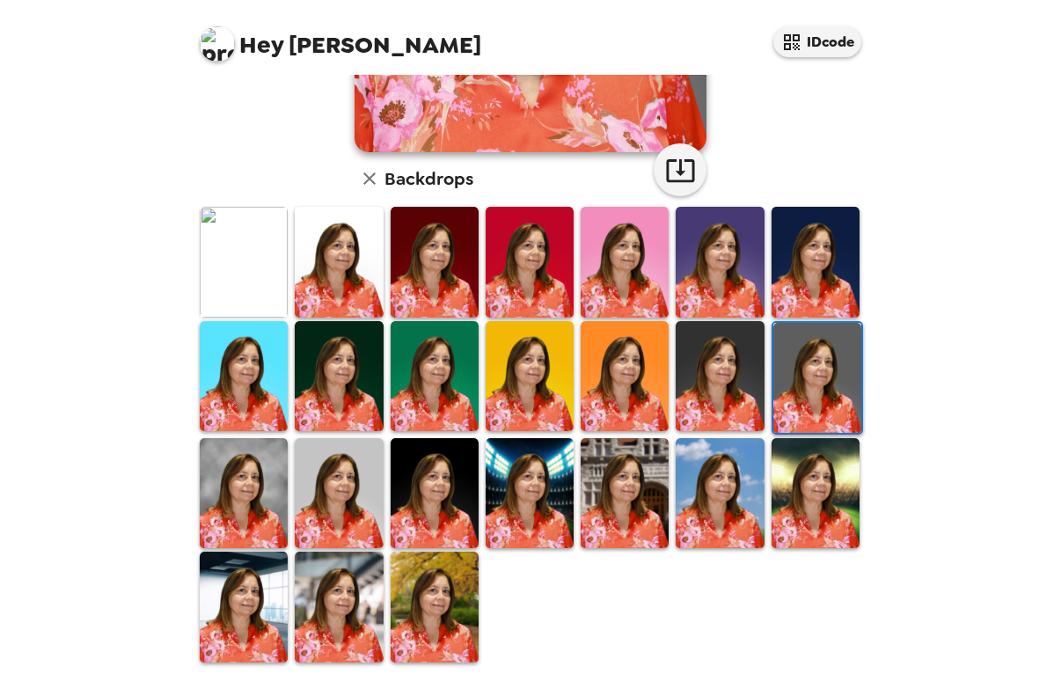
click at [355, 475] on img at bounding box center [339, 493] width 88 height 110
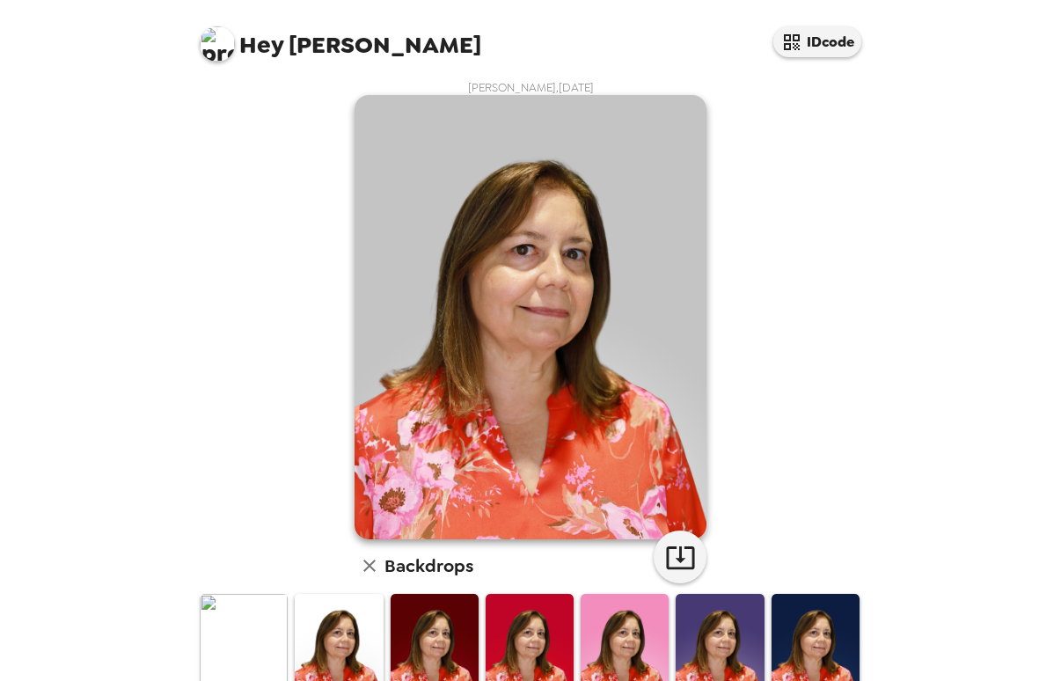
scroll to position [0, 0]
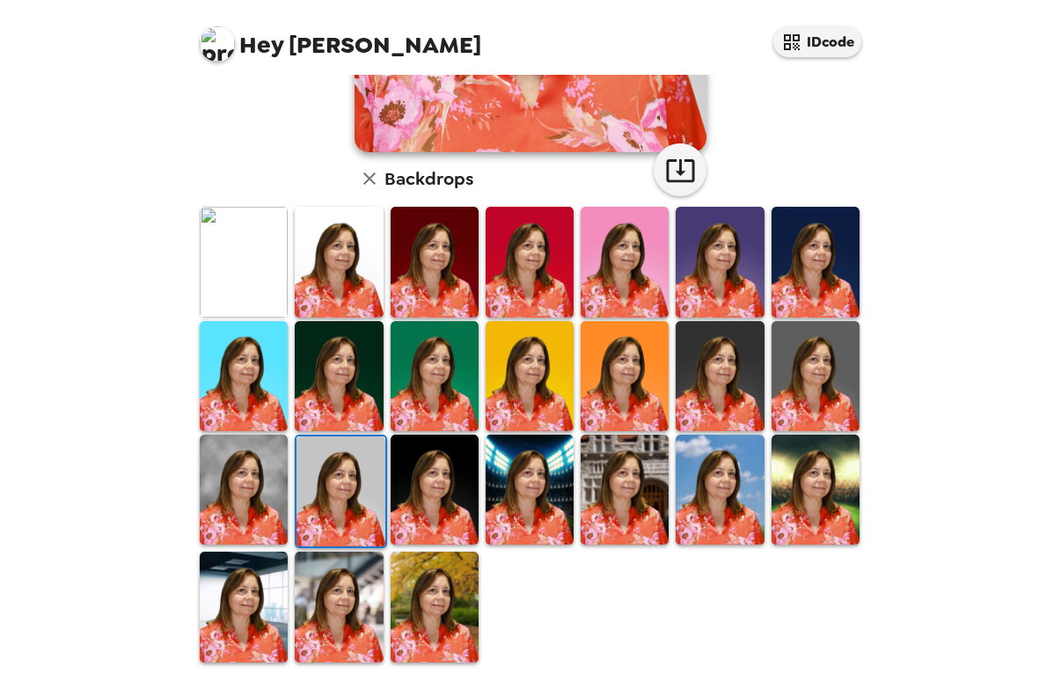
click at [827, 379] on img at bounding box center [816, 376] width 88 height 110
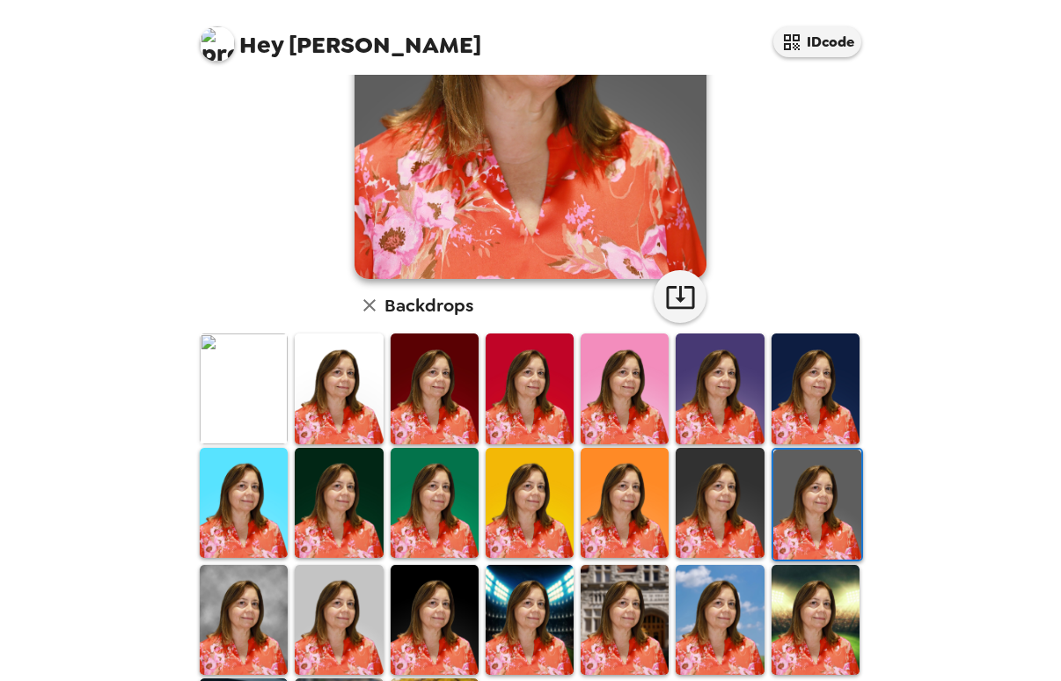
scroll to position [391, 0]
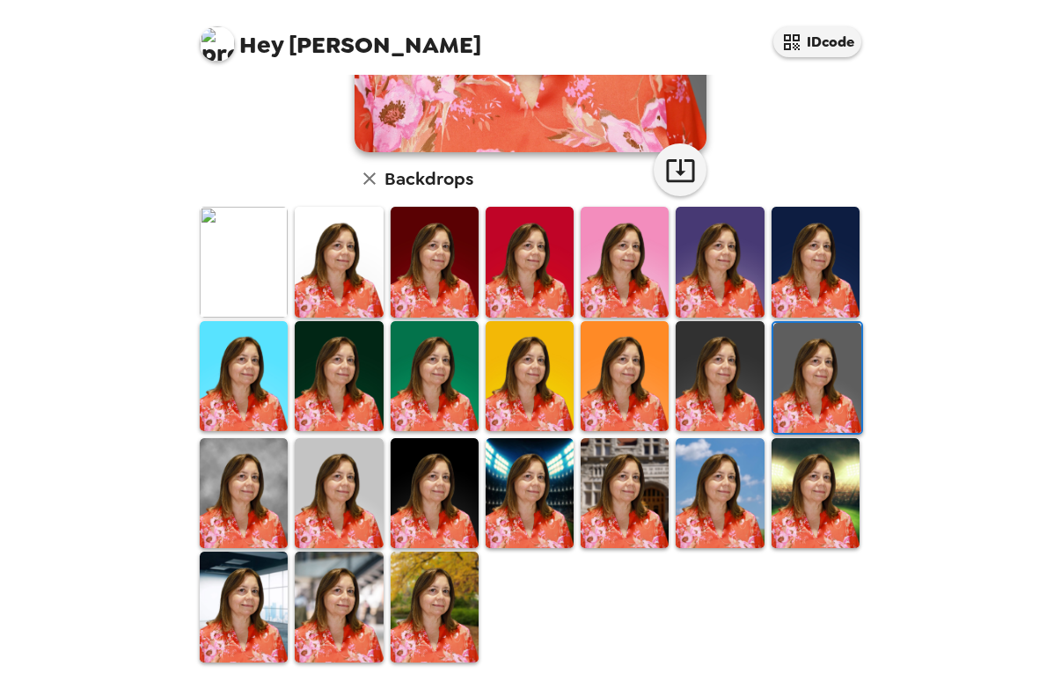
click at [458, 457] on img at bounding box center [435, 493] width 88 height 110
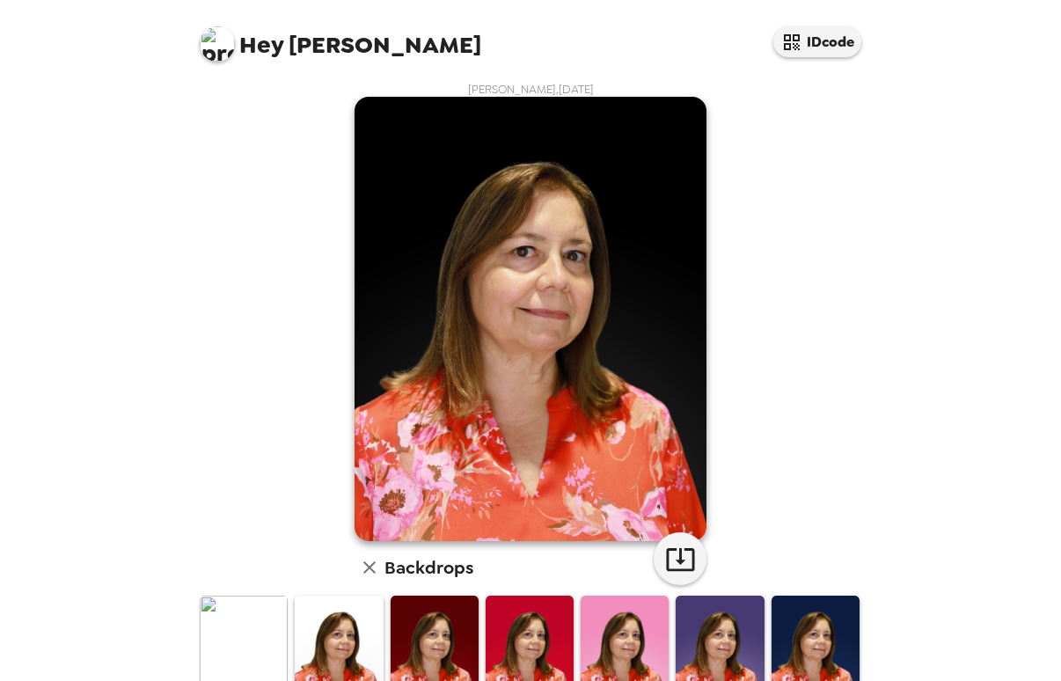
scroll to position [0, 0]
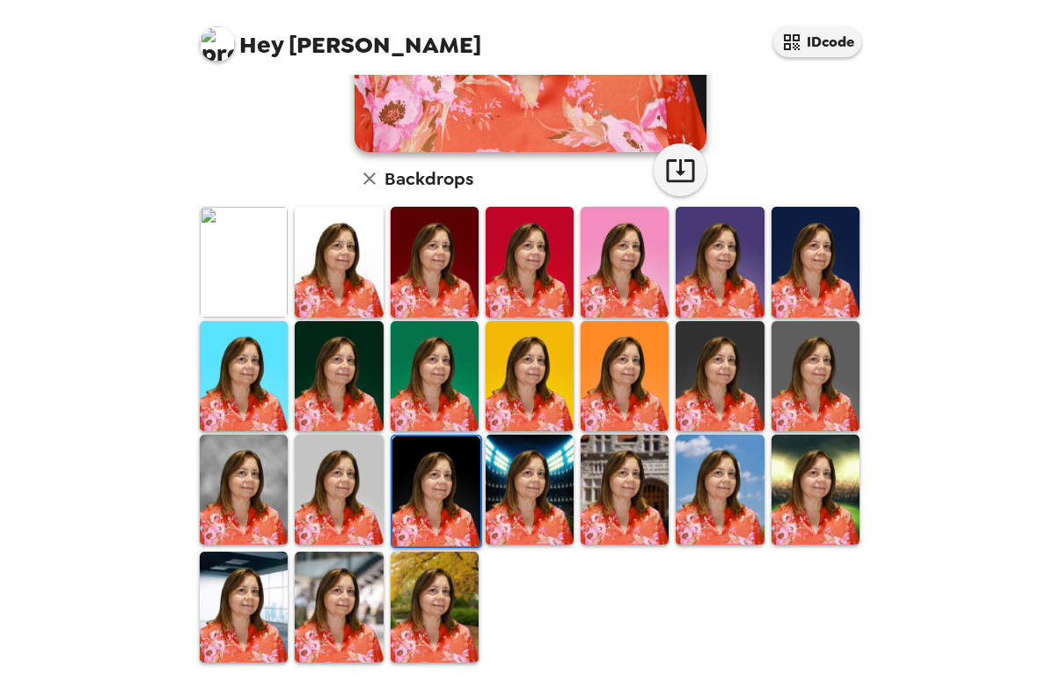
click at [825, 359] on img at bounding box center [816, 376] width 88 height 110
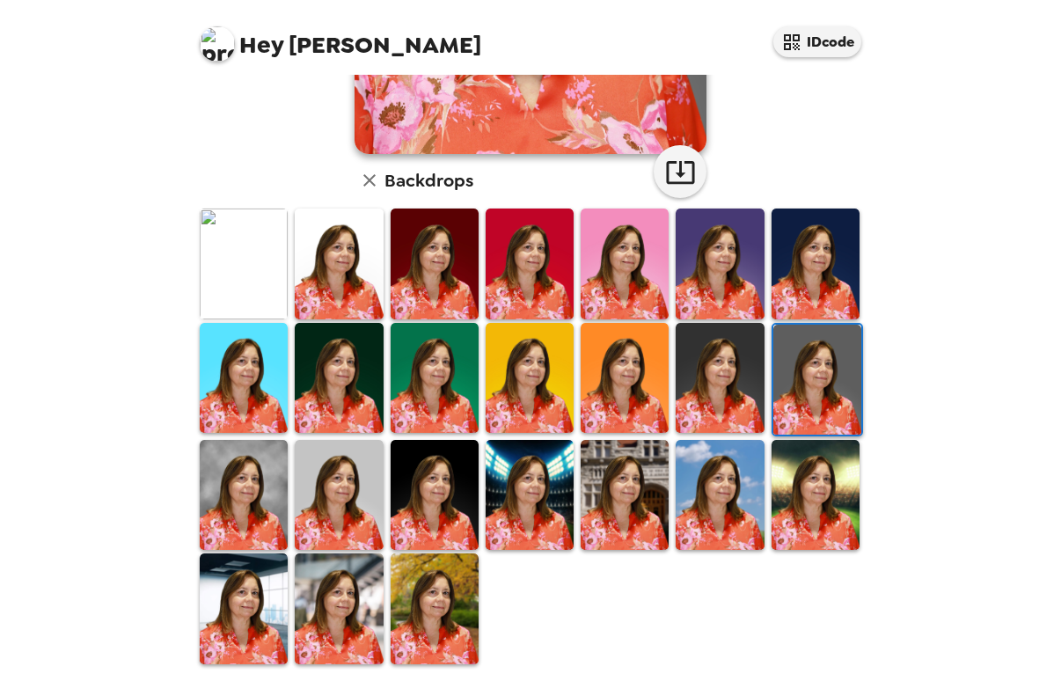
scroll to position [391, 0]
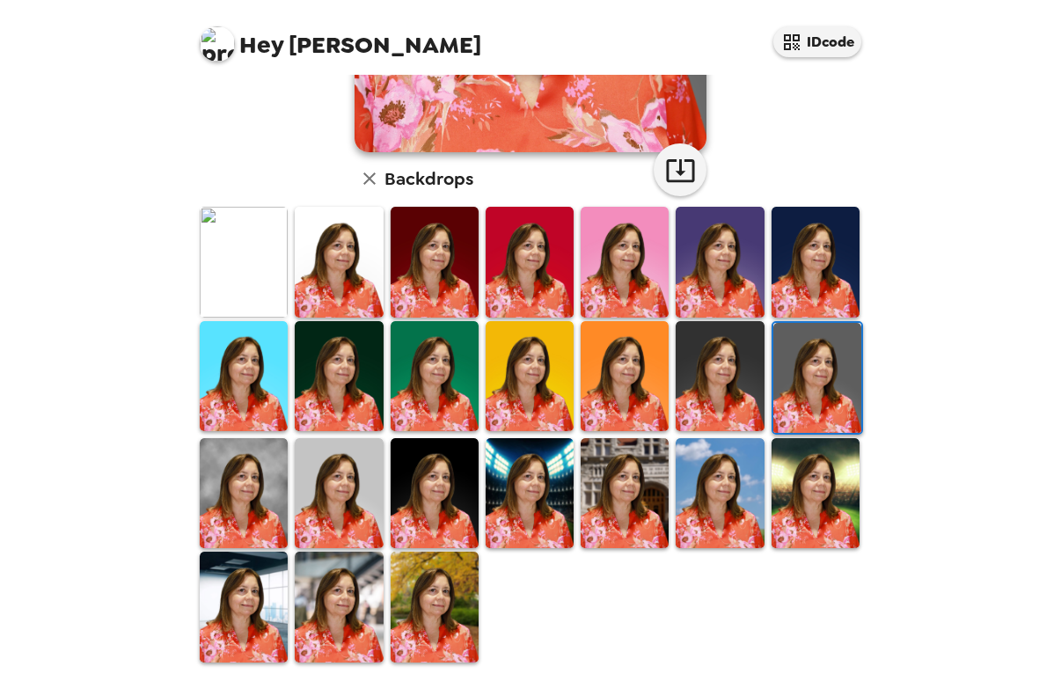
click at [367, 365] on img at bounding box center [339, 376] width 88 height 110
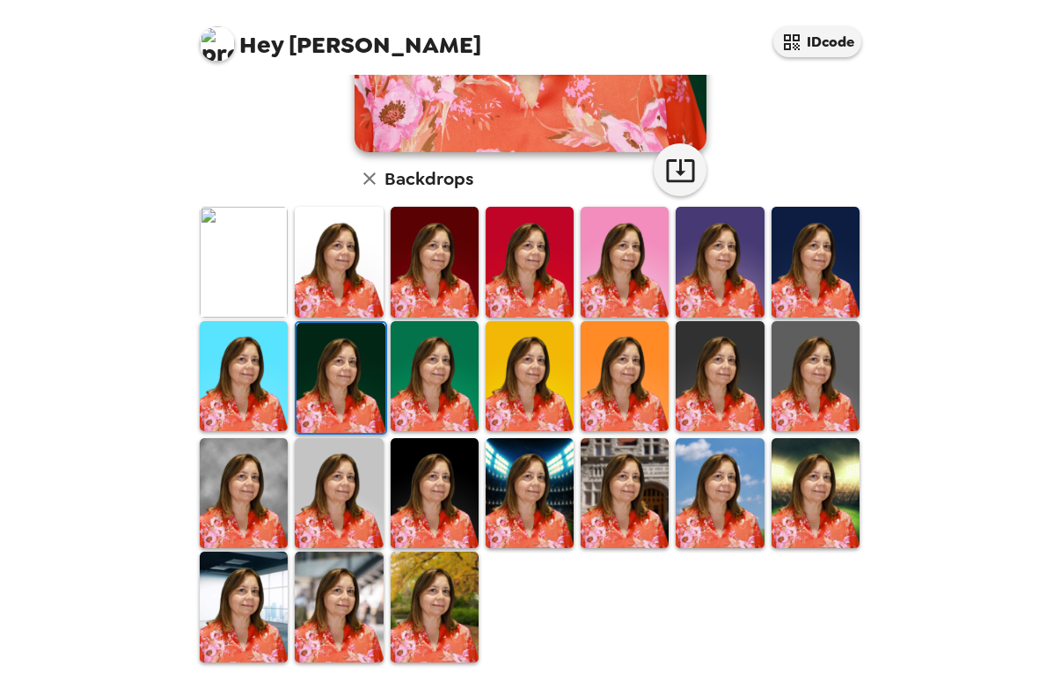
click at [268, 569] on img at bounding box center [244, 607] width 88 height 110
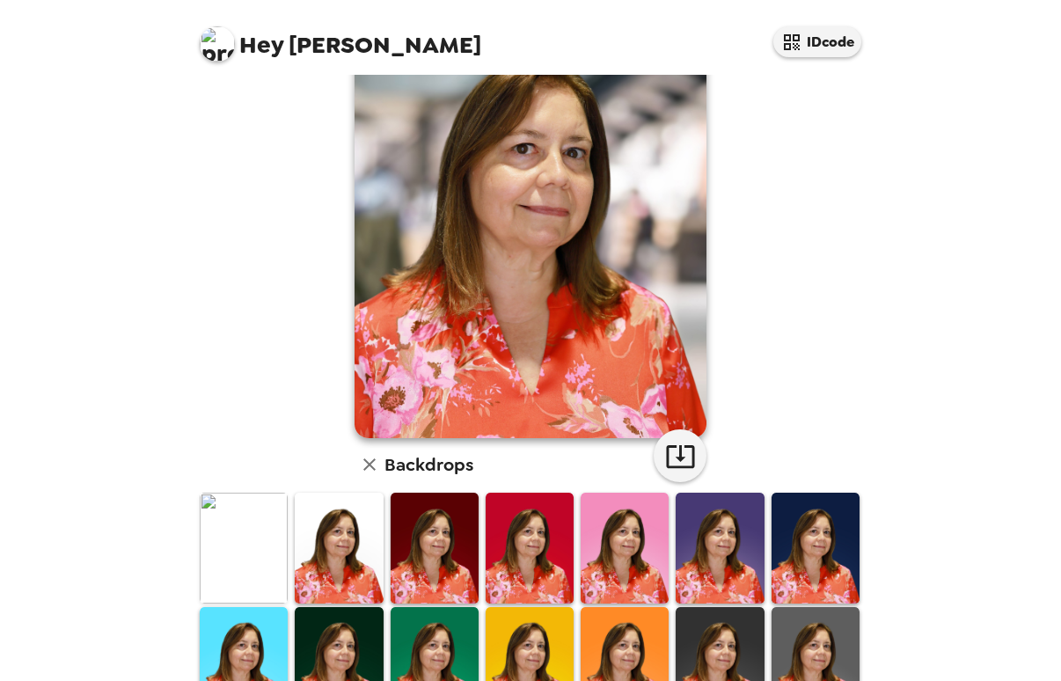
scroll to position [352, 0]
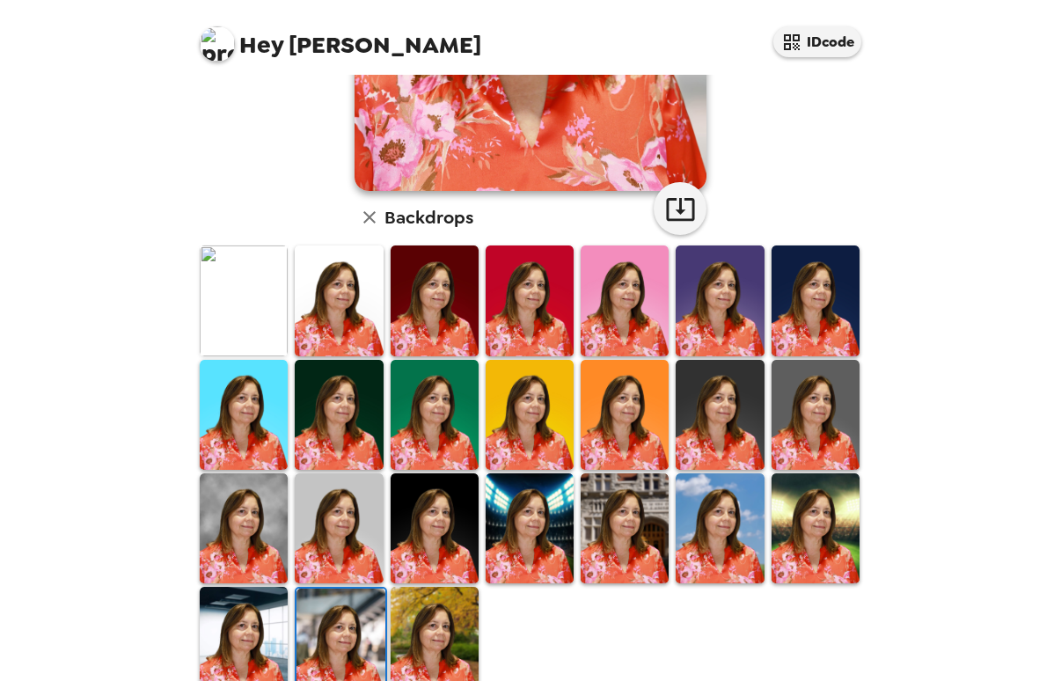
click at [644, 532] on img at bounding box center [625, 528] width 88 height 110
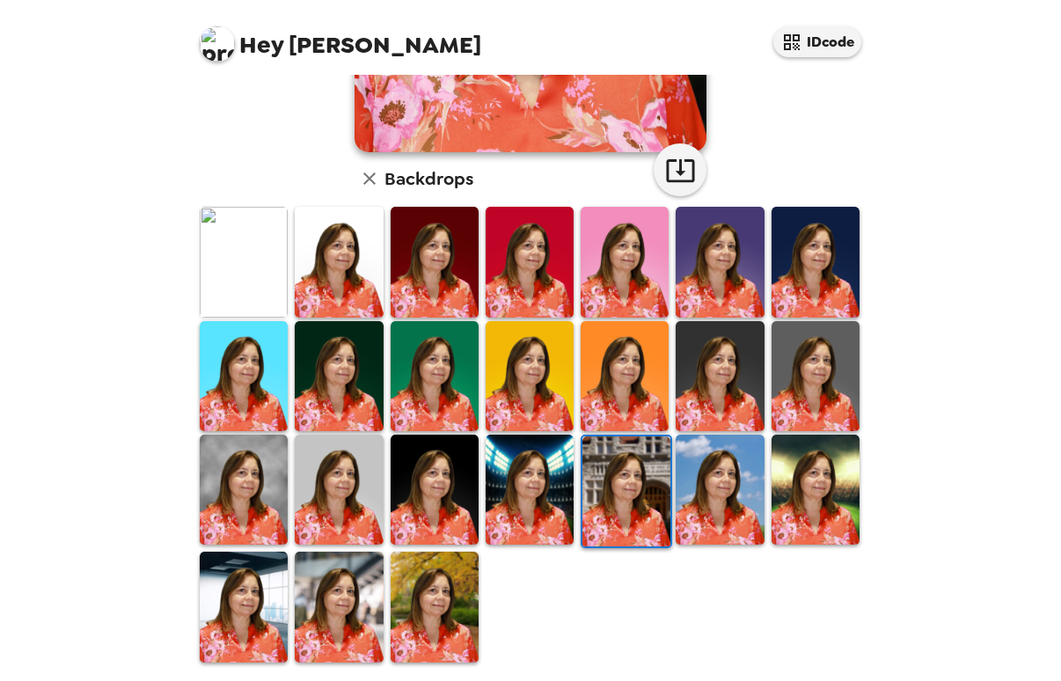
click at [352, 614] on img at bounding box center [339, 607] width 88 height 110
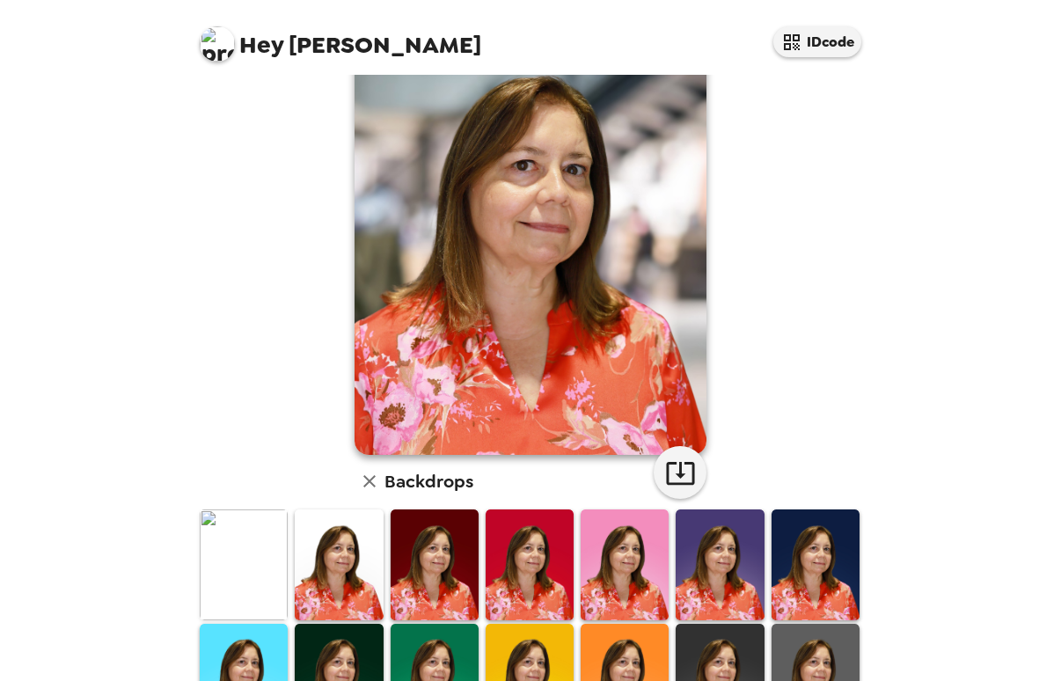
scroll to position [0, 0]
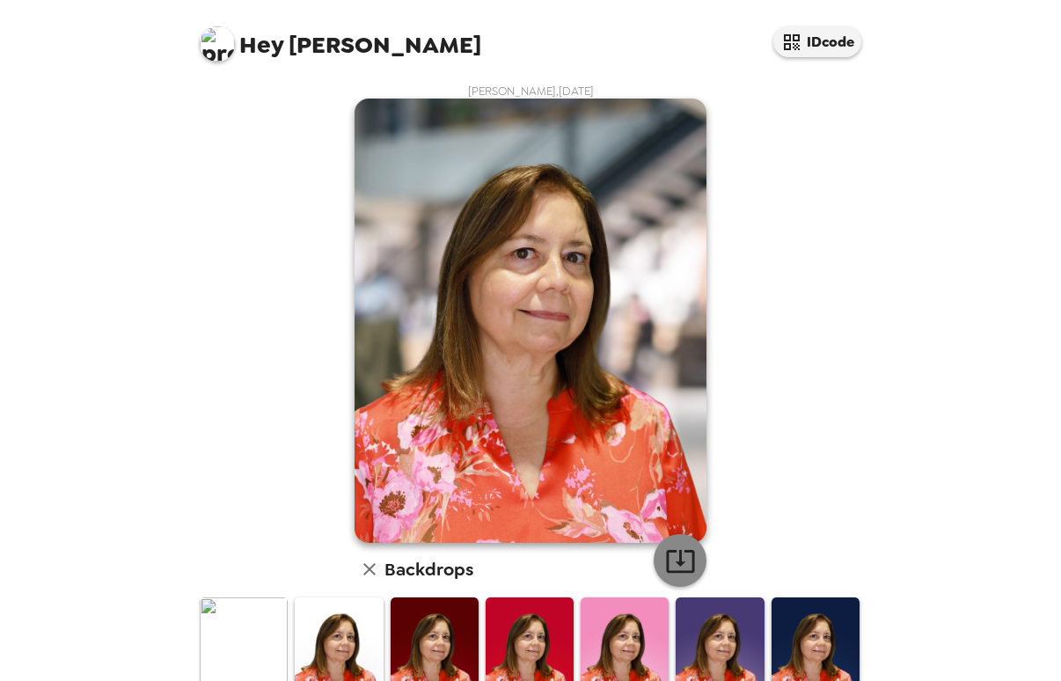
click at [678, 574] on icon "button" at bounding box center [680, 561] width 31 height 31
click at [365, 569] on icon "button" at bounding box center [369, 569] width 21 height 21
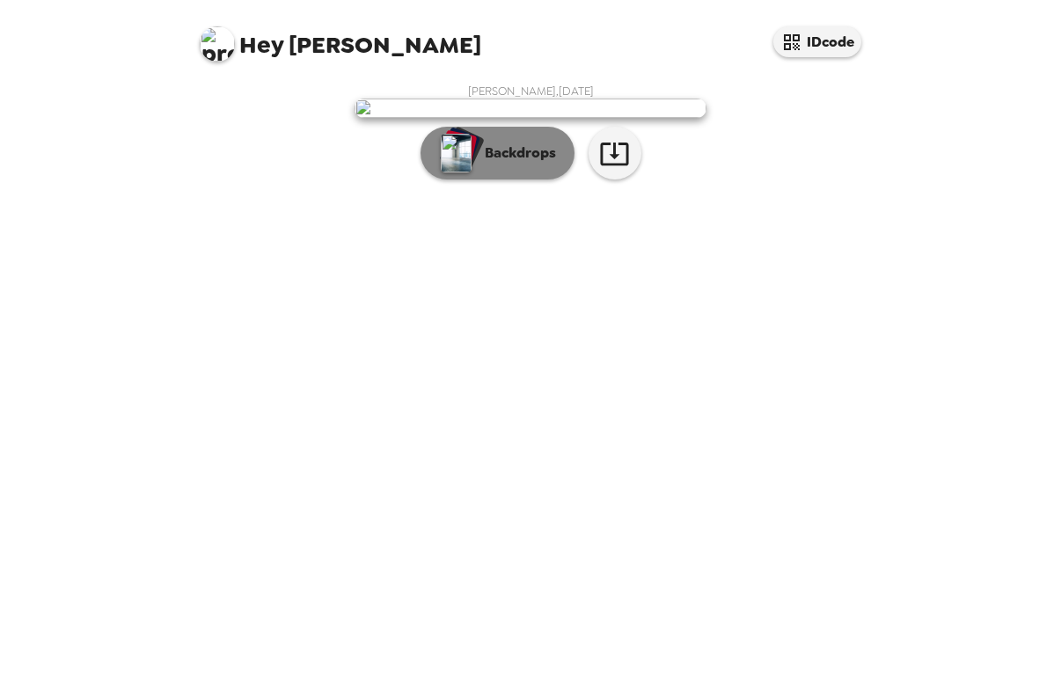
click at [531, 164] on p "Backdrops" at bounding box center [516, 153] width 80 height 21
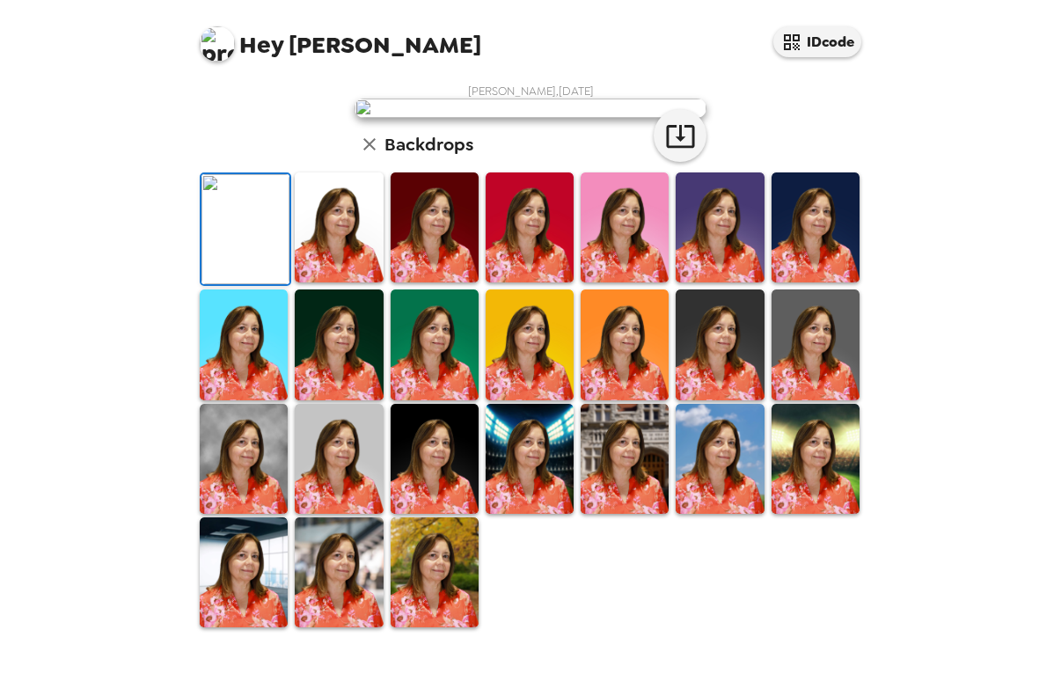
scroll to position [391, 0]
click at [333, 611] on img at bounding box center [339, 572] width 88 height 110
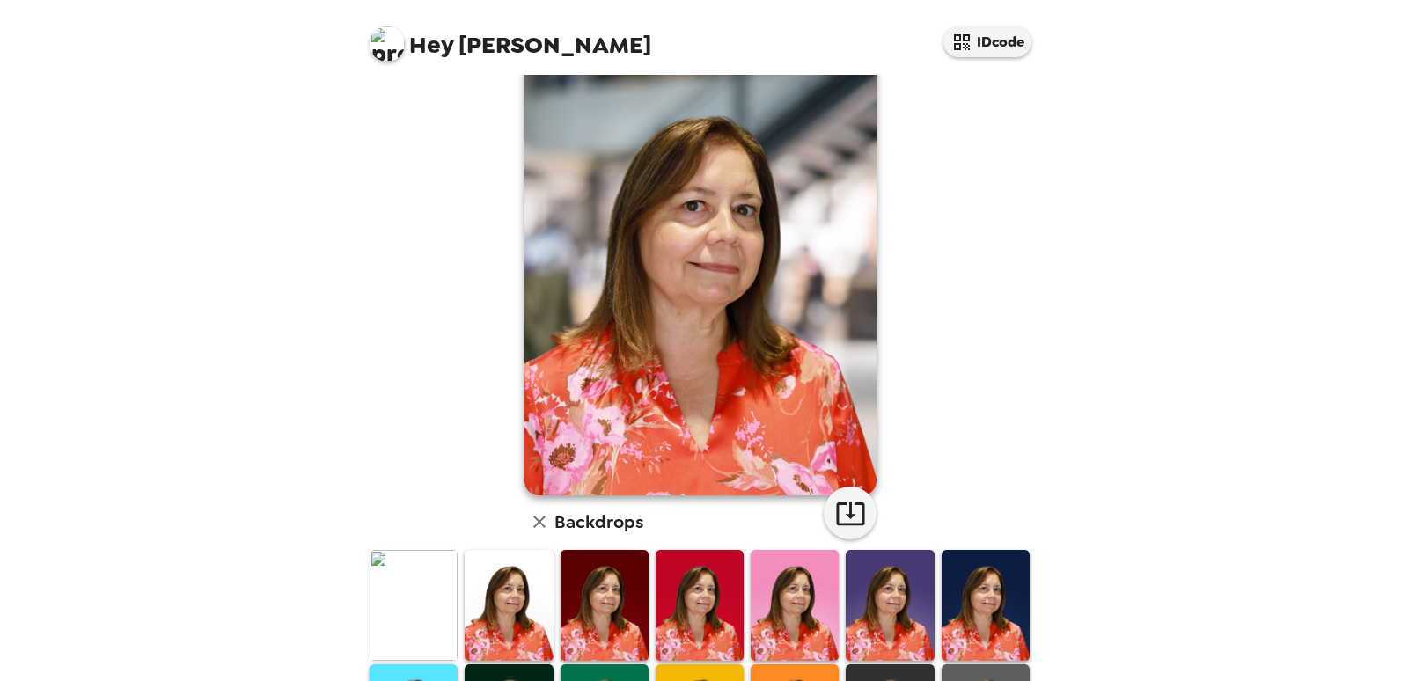
scroll to position [88, 0]
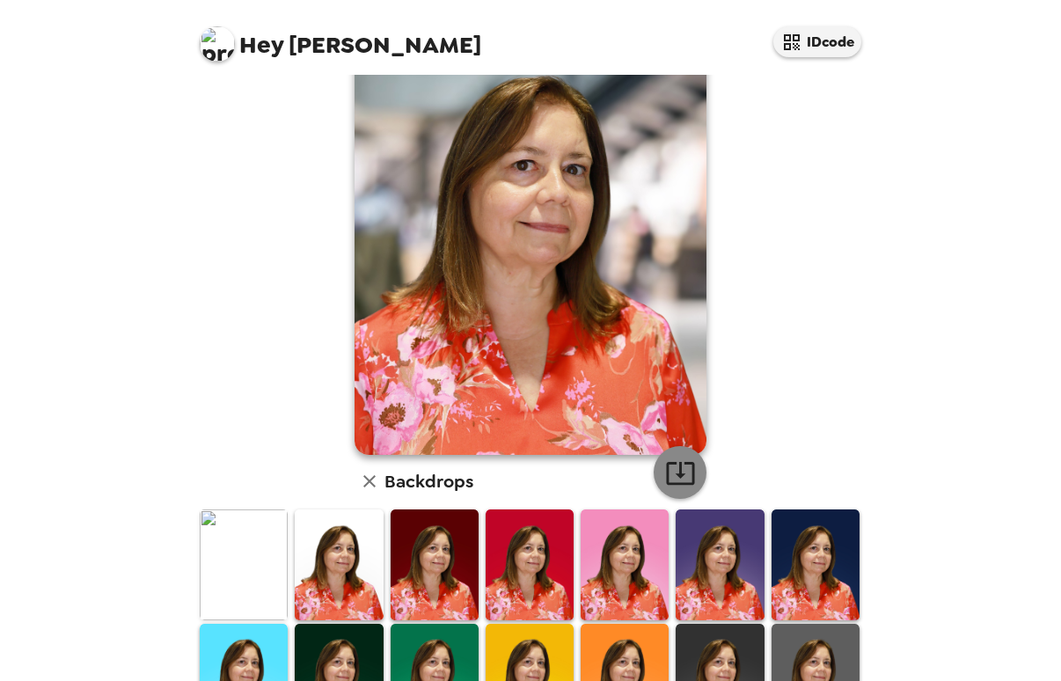
click at [678, 473] on icon "button" at bounding box center [680, 473] width 31 height 31
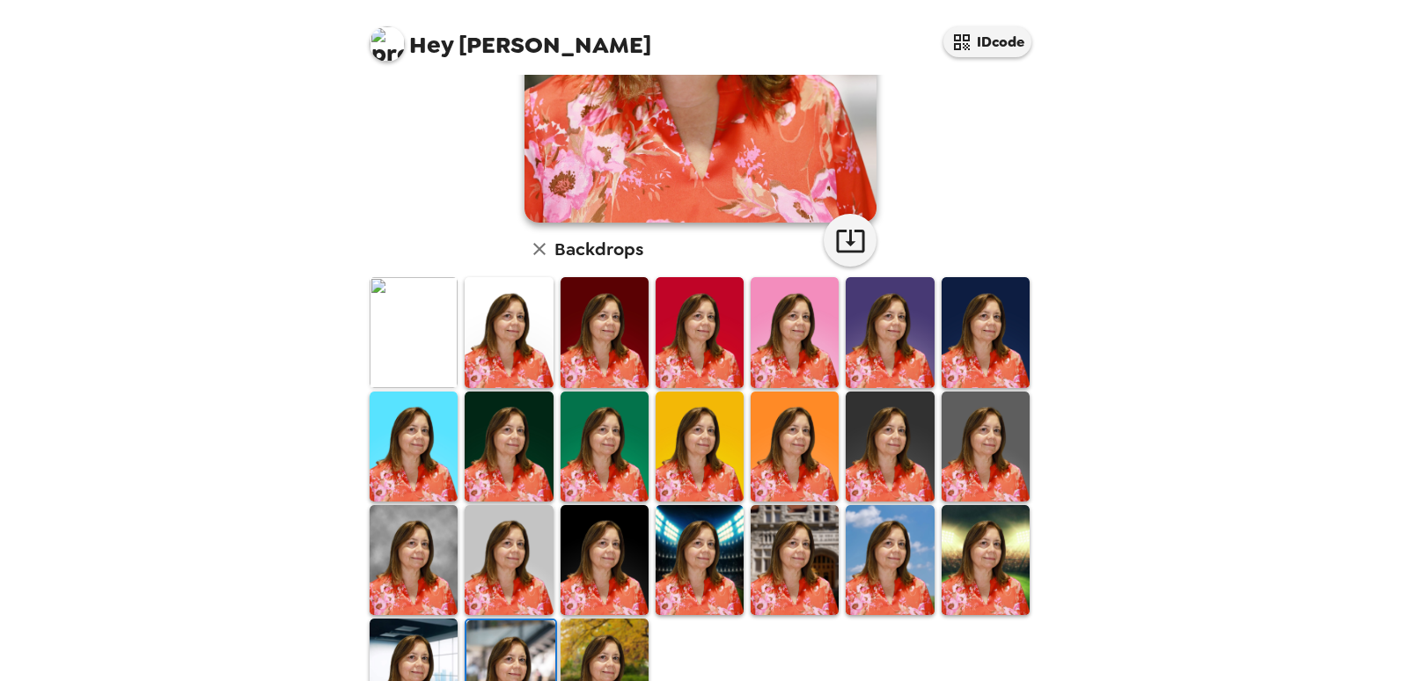
scroll to position [352, 0]
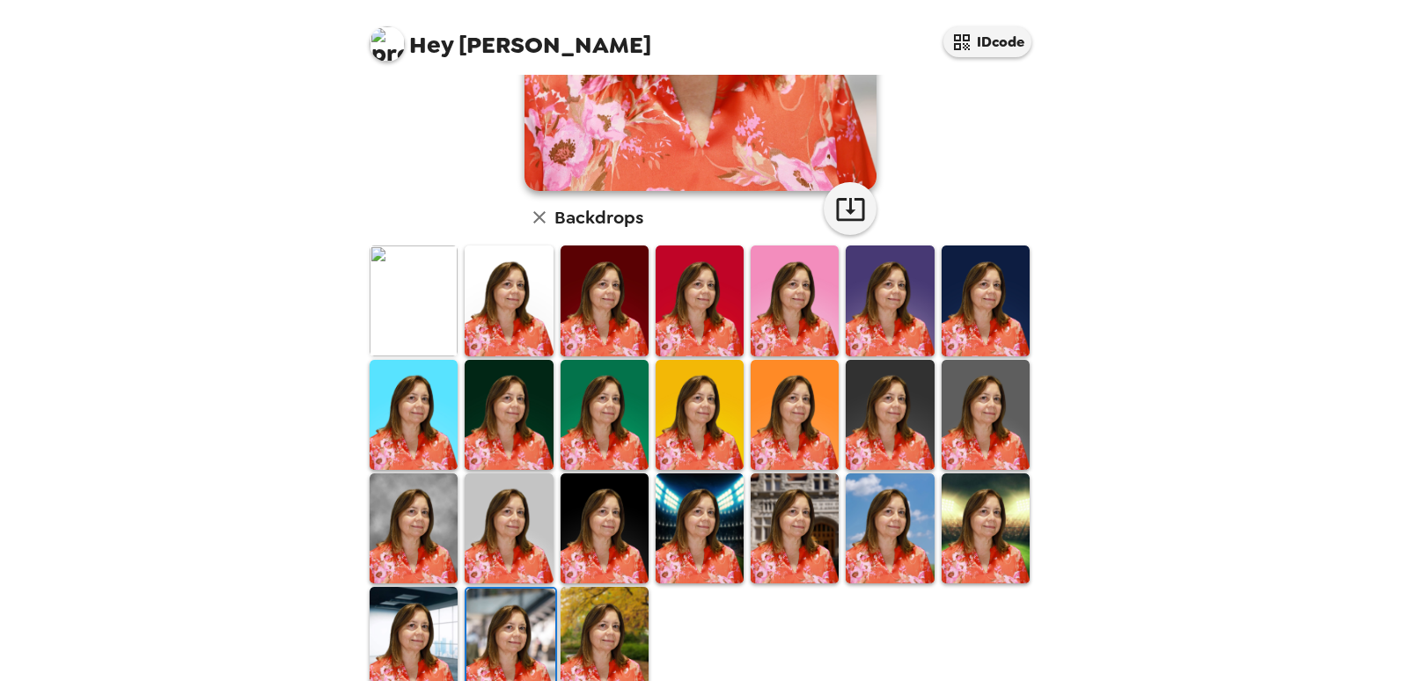
click at [419, 499] on img at bounding box center [414, 528] width 88 height 110
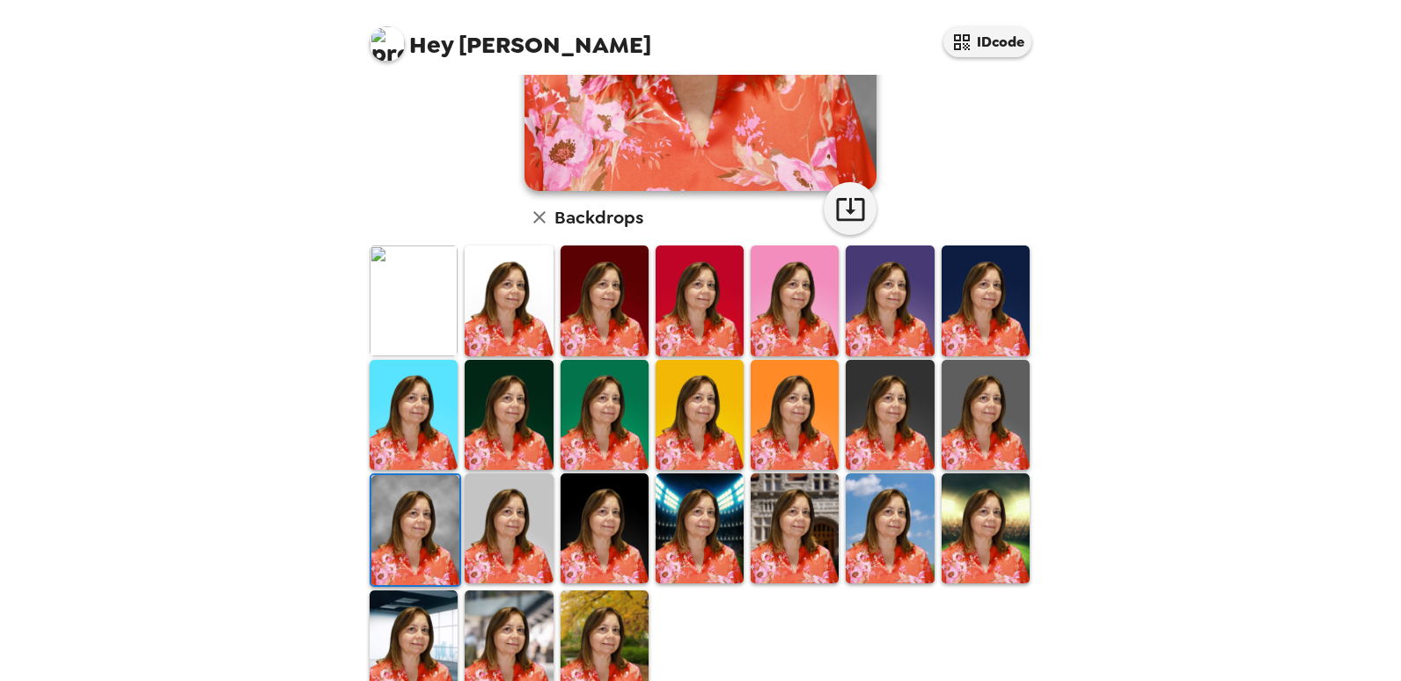
click at [982, 432] on img at bounding box center [986, 415] width 88 height 110
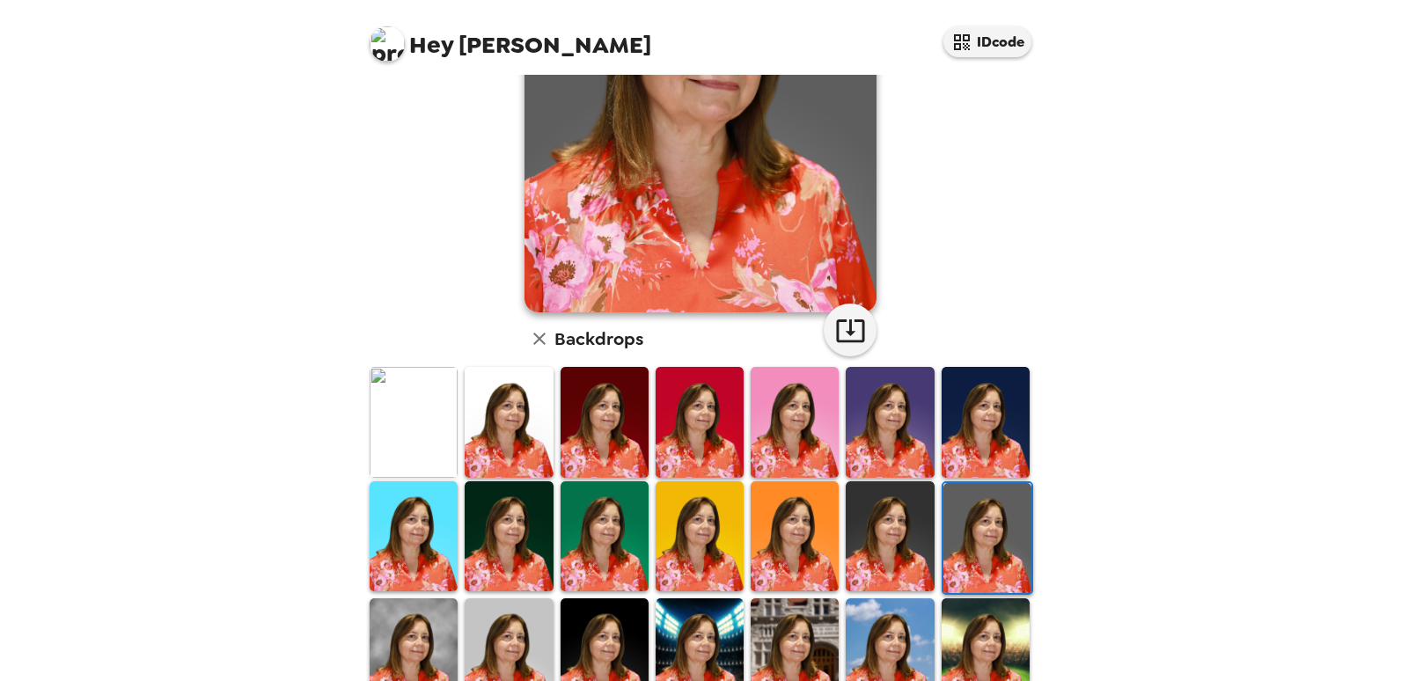
scroll to position [0, 0]
